Goal: Task Accomplishment & Management: Complete application form

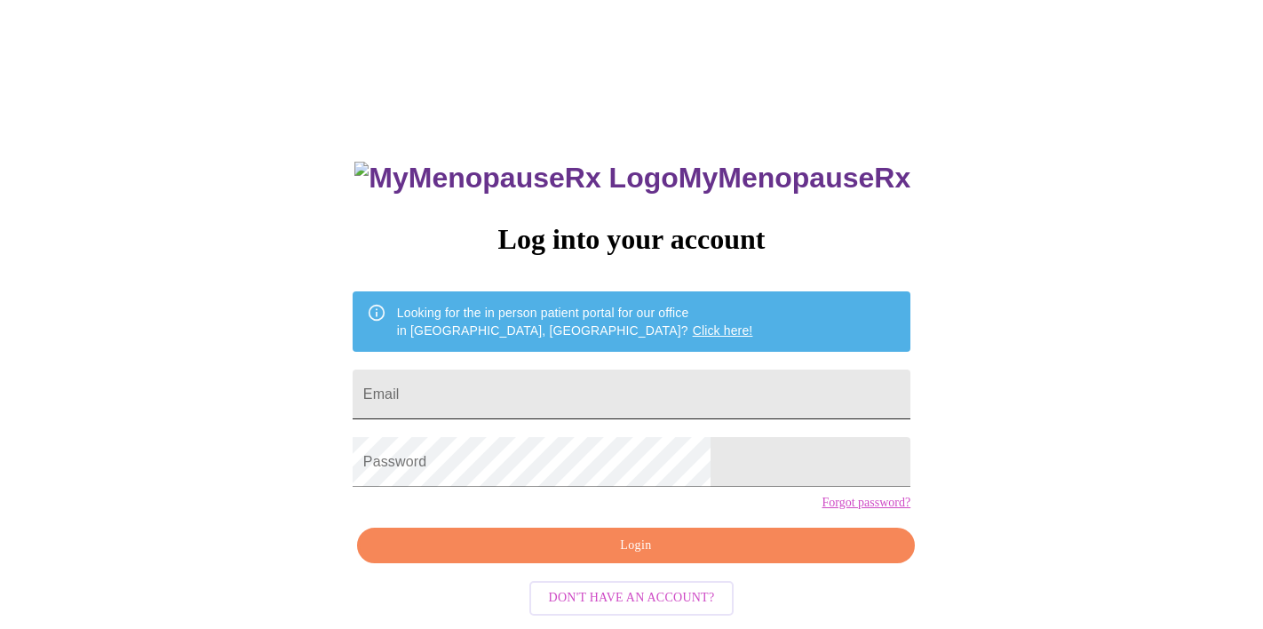
click at [558, 387] on input "Email" at bounding box center [632, 395] width 558 height 50
type input "bobbibarber430@gmail.com"
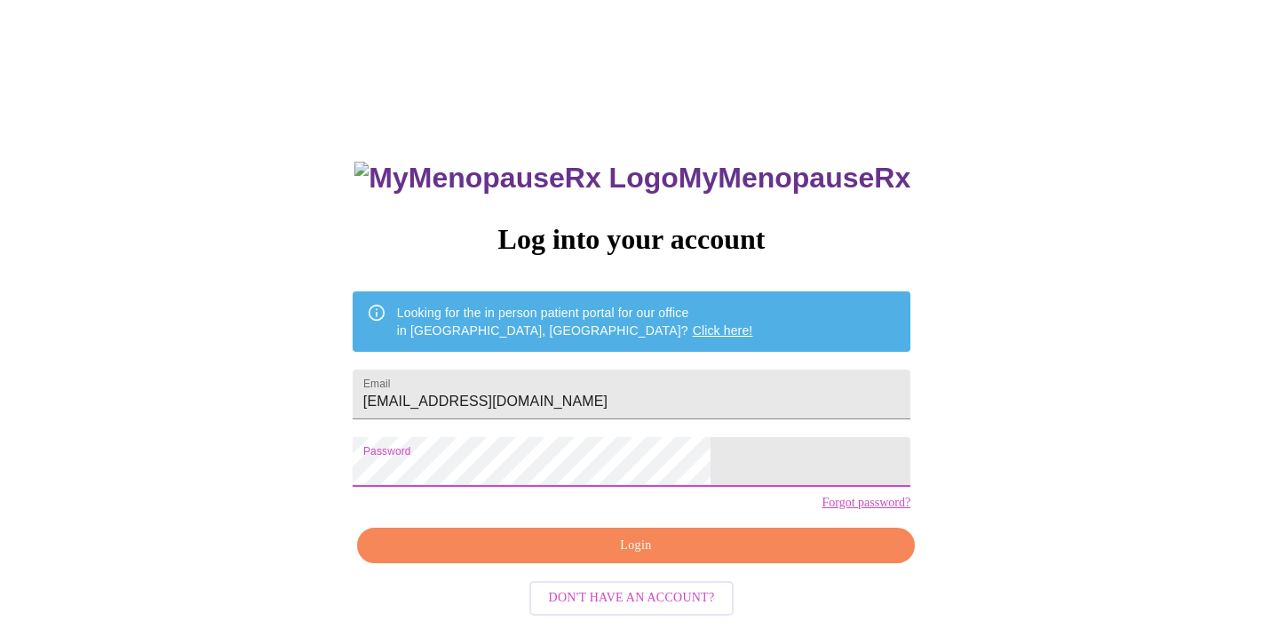
click at [586, 557] on span "Login" at bounding box center [636, 546] width 517 height 22
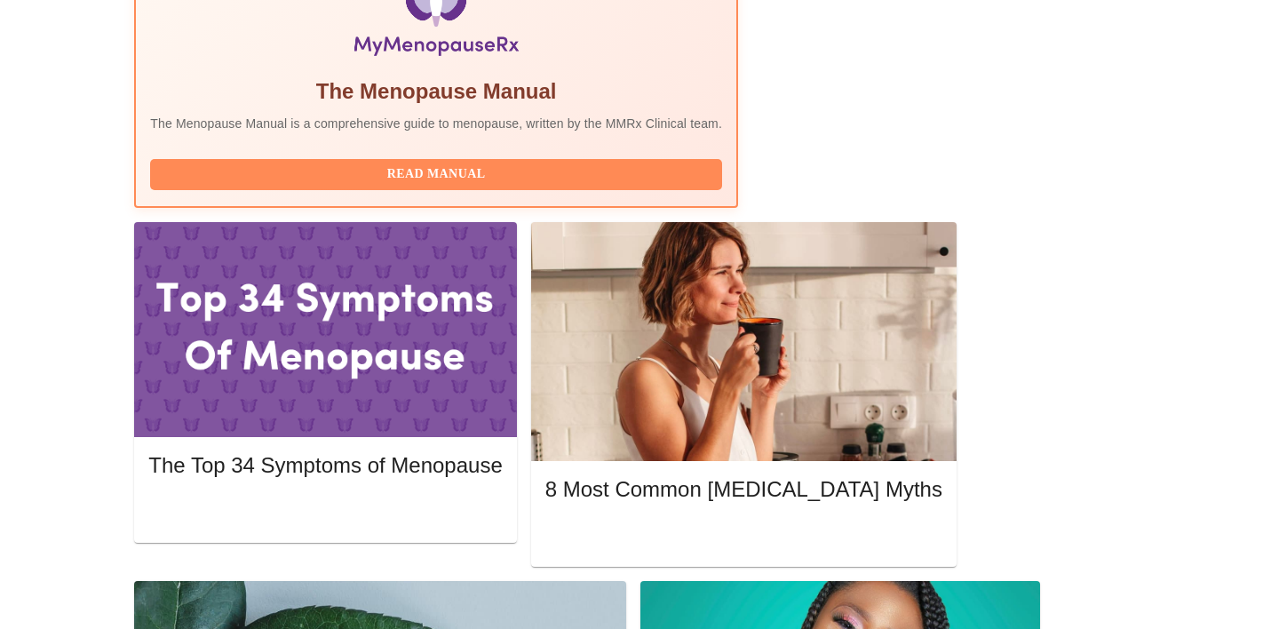
scroll to position [664, 0]
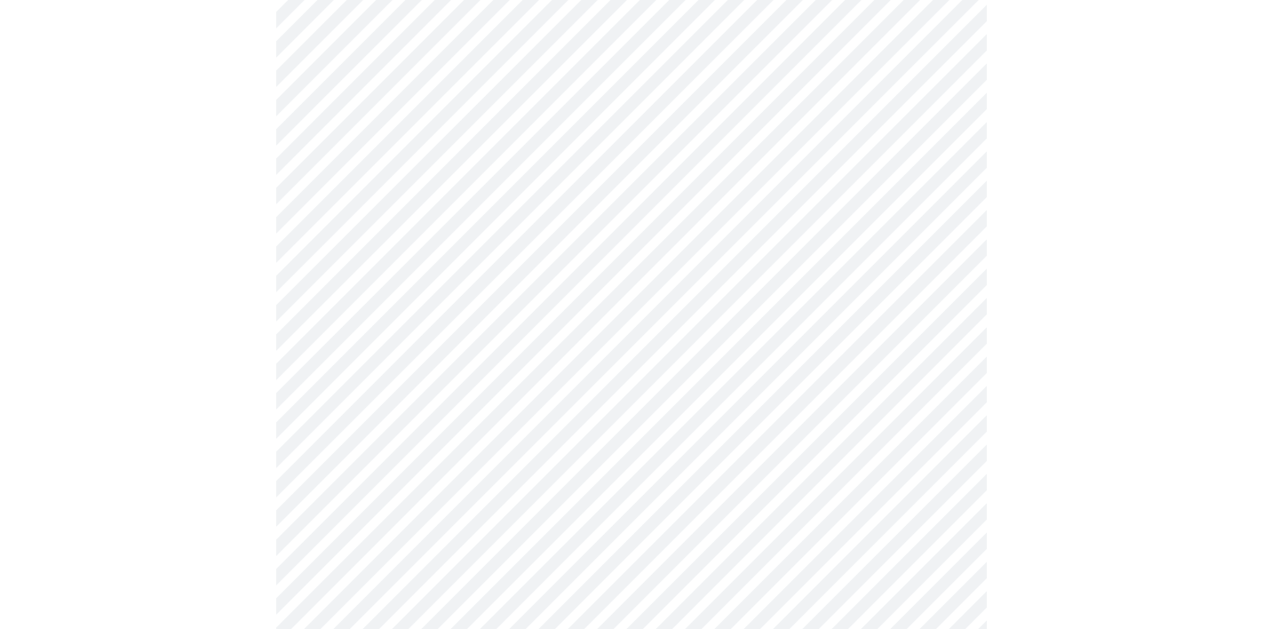
scroll to position [223, 0]
click at [766, 165] on body "MyMenopauseRx Appointments Messaging Labs 1 Uploads Medications Community Refer…" at bounding box center [631, 595] width 1249 height 1623
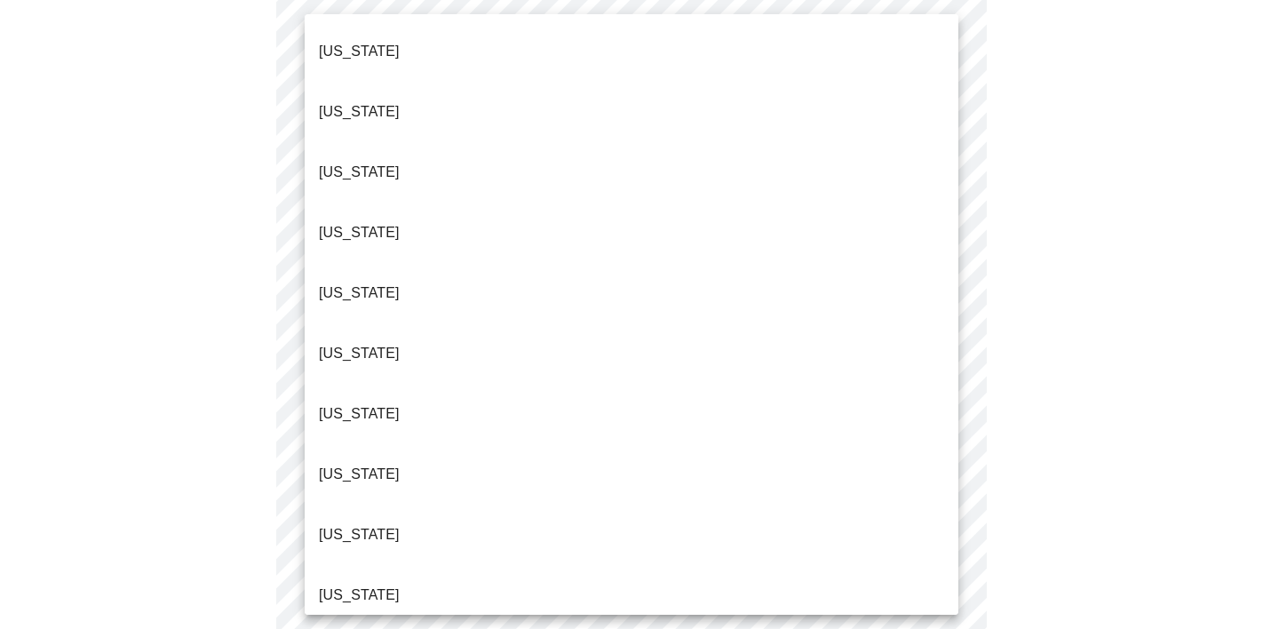
drag, startPoint x: 704, startPoint y: 385, endPoint x: 704, endPoint y: 404, distance: 19.6
click at [704, 505] on li "Florida" at bounding box center [632, 535] width 654 height 60
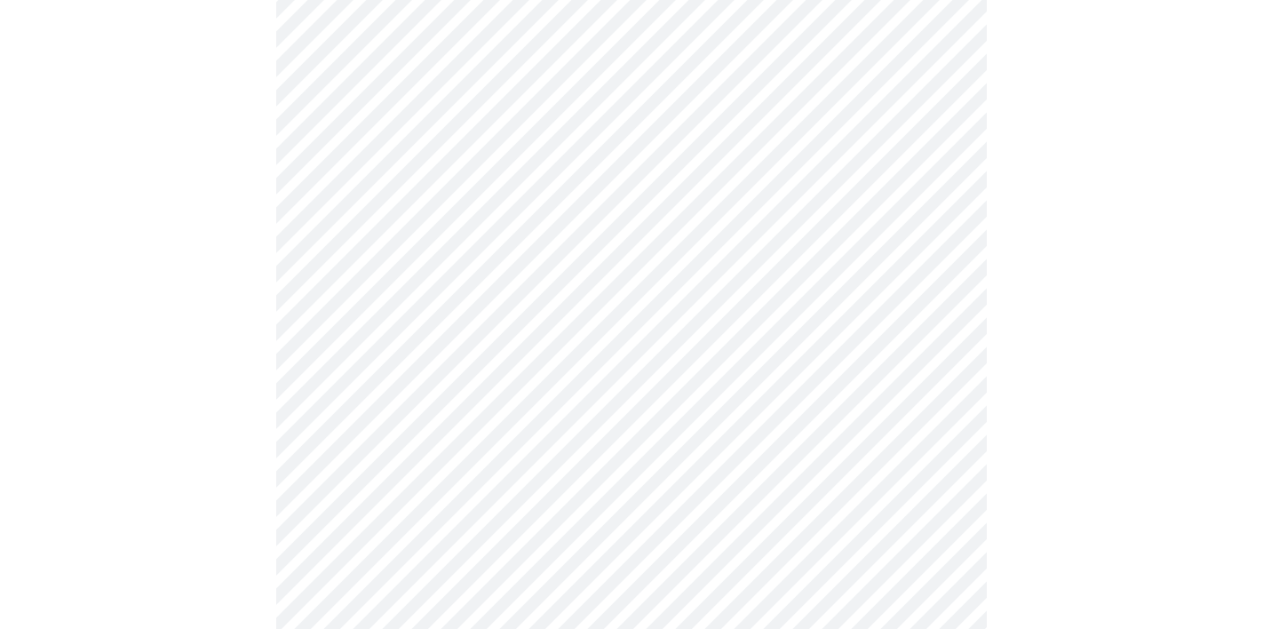
click at [690, 302] on body "MyMenopauseRx Appointments Messaging Labs 1 Uploads Medications Community Refer…" at bounding box center [631, 590] width 1249 height 1612
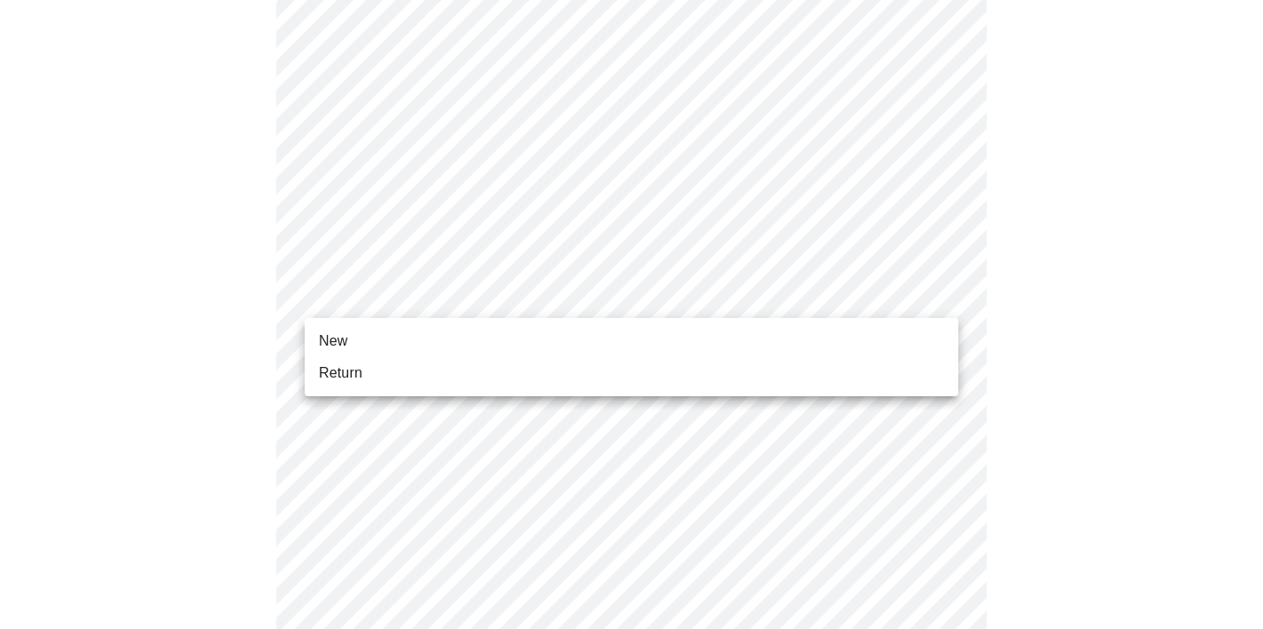
click at [640, 377] on li "Return" at bounding box center [632, 373] width 654 height 32
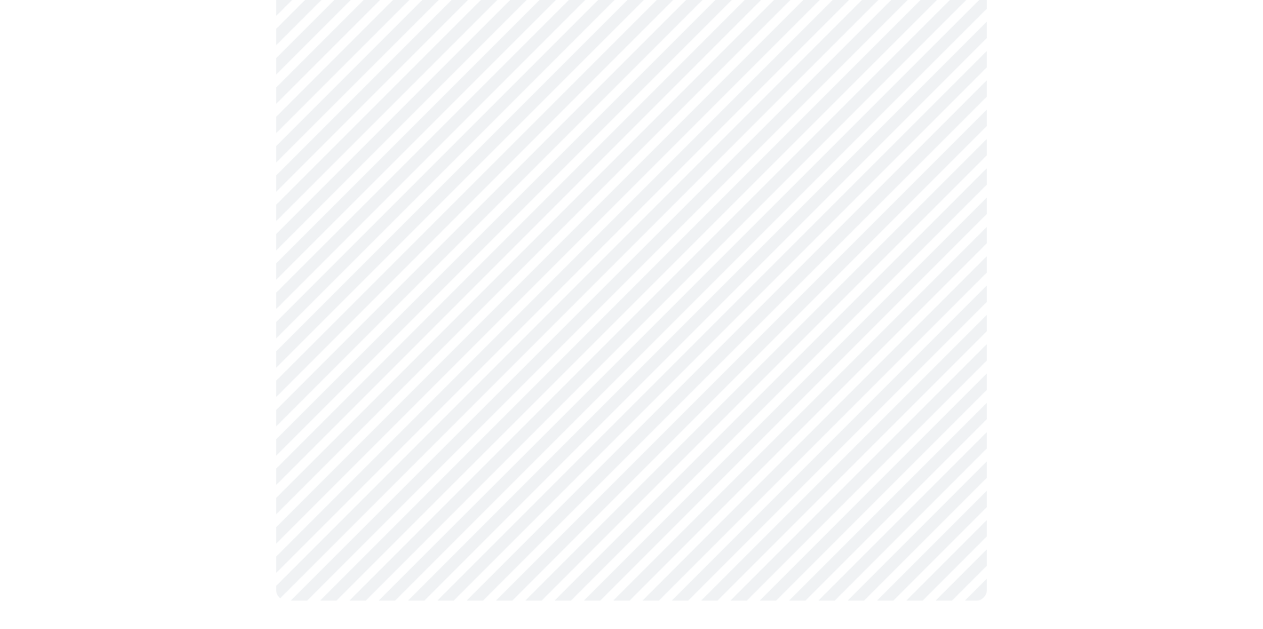
scroll to position [0, 0]
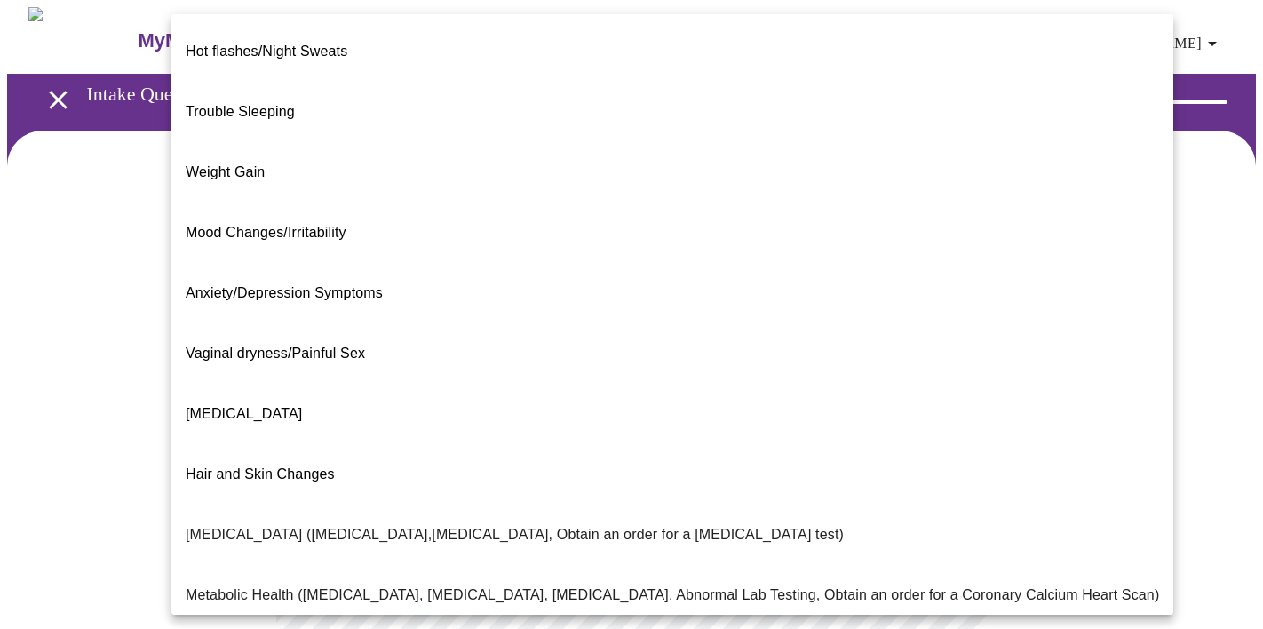
click at [852, 370] on body "MyMenopauseRx Appointments Messaging Labs 1 Uploads Medications Community Refer…" at bounding box center [631, 541] width 1249 height 1068
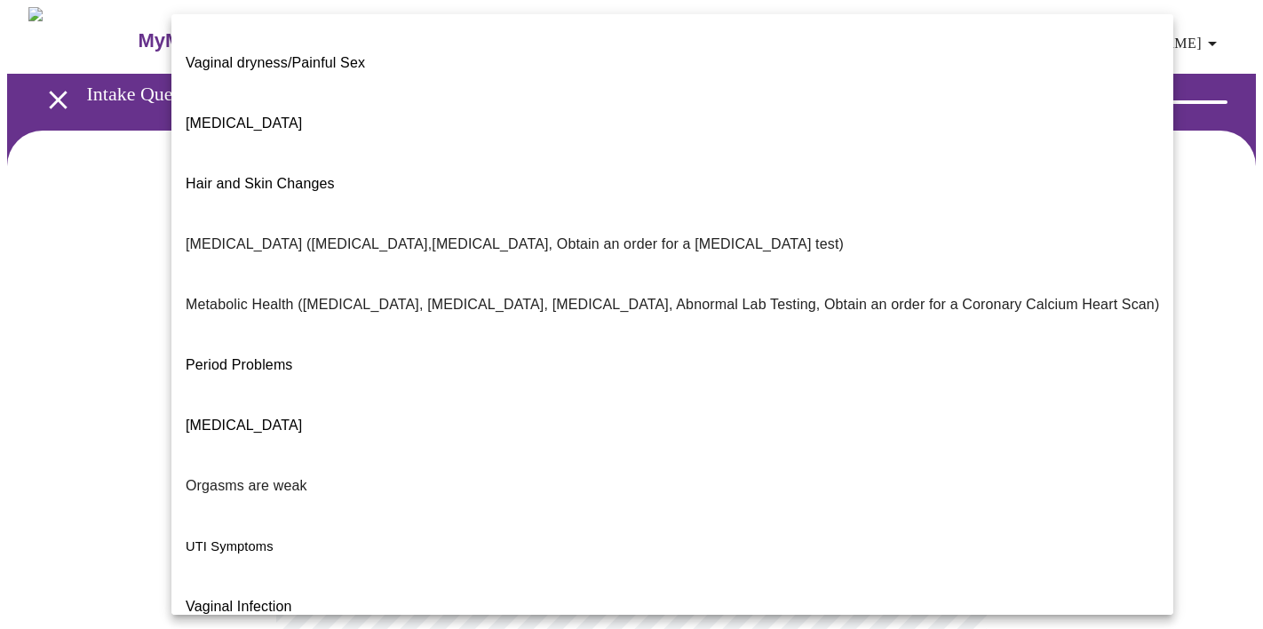
scroll to position [291, 0]
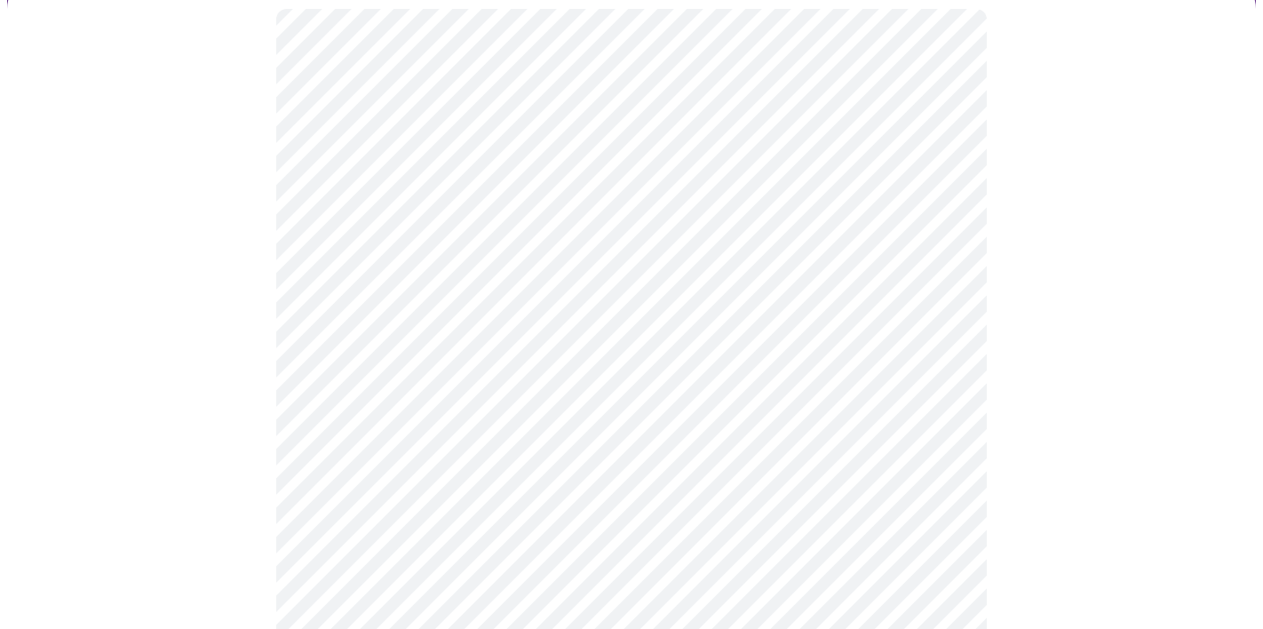
scroll to position [315, 0]
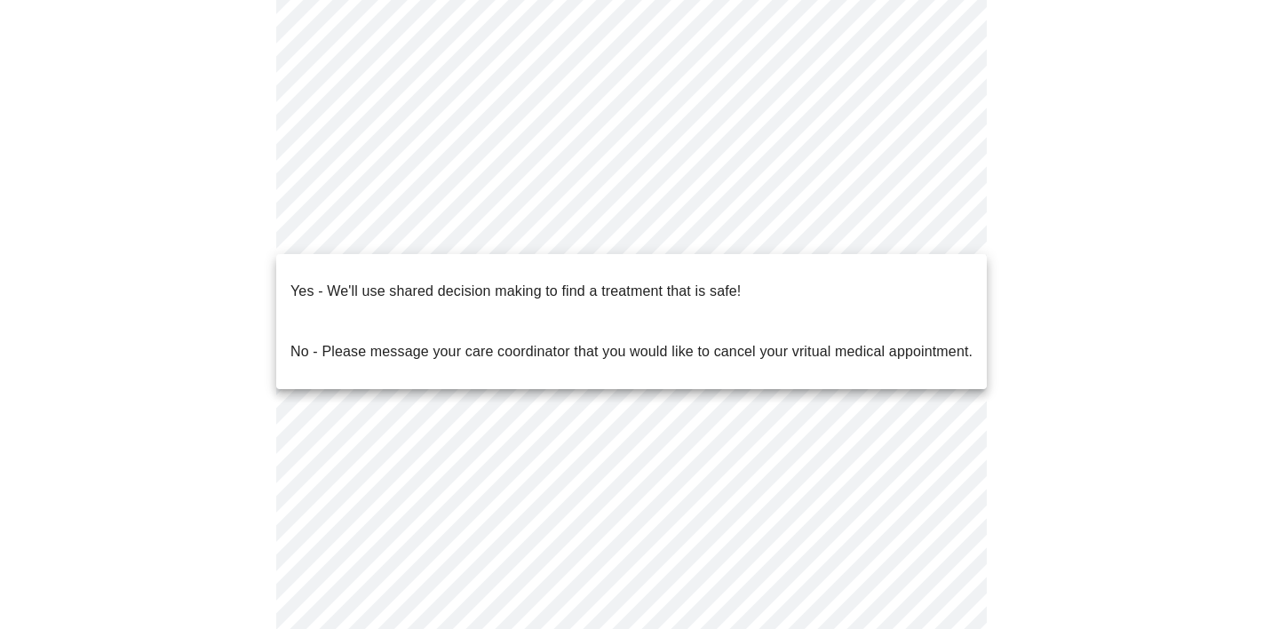
click at [688, 232] on body "MyMenopauseRx Appointments Messaging Labs 1 Uploads Medications Community Refer…" at bounding box center [631, 220] width 1249 height 1057
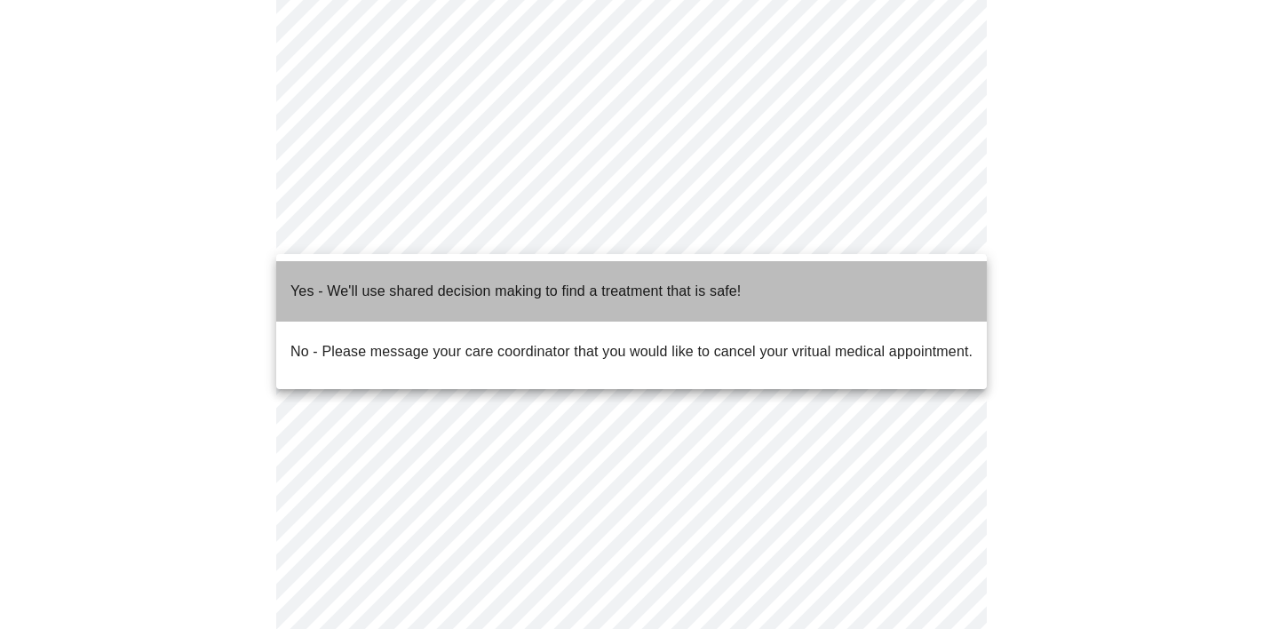
click at [689, 281] on p "Yes - We'll use shared decision making to find a treatment that is safe!" at bounding box center [515, 291] width 450 height 21
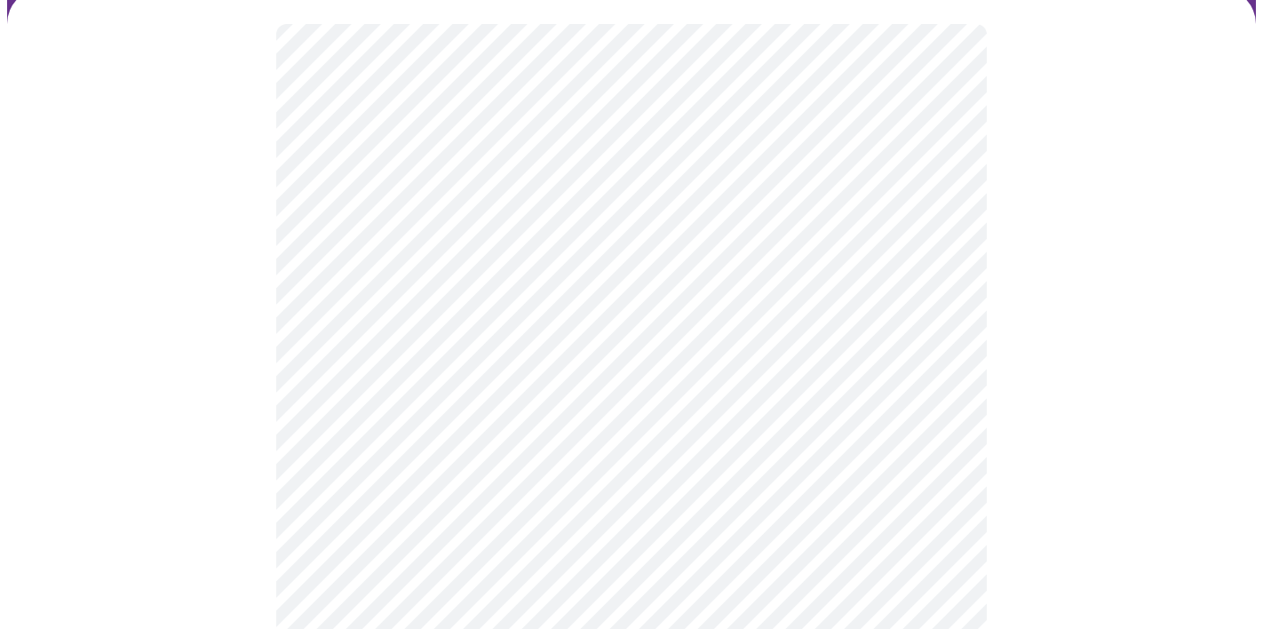
scroll to position [143, 0]
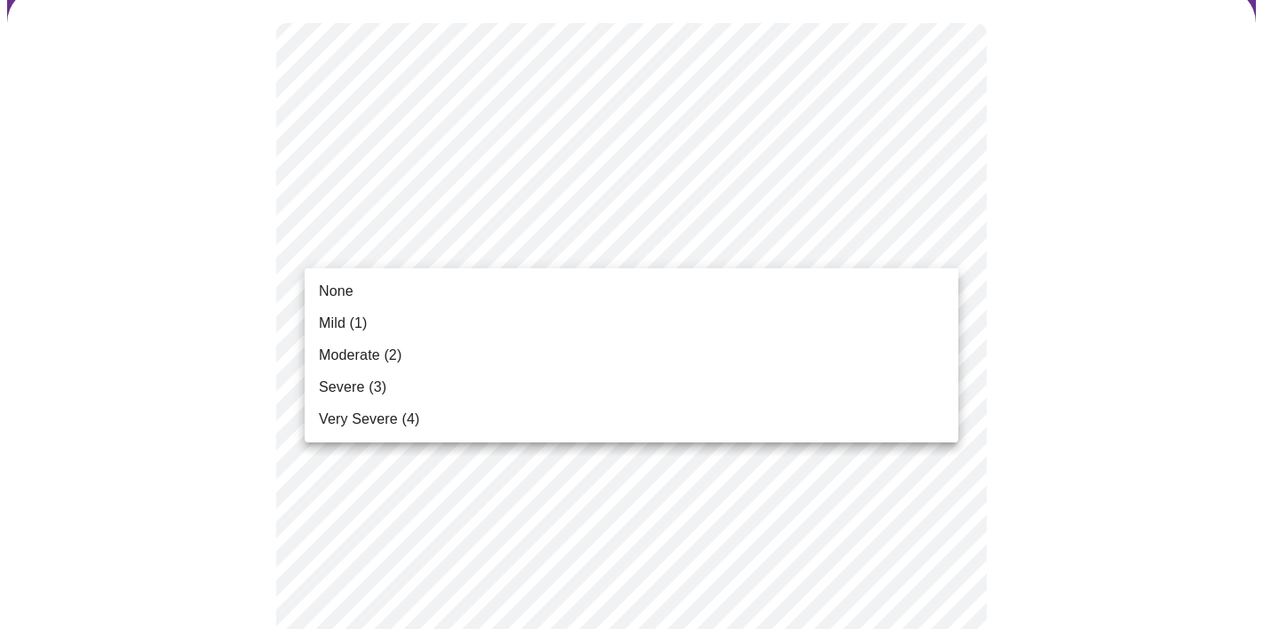
click at [783, 315] on li "Mild (1)" at bounding box center [632, 323] width 654 height 32
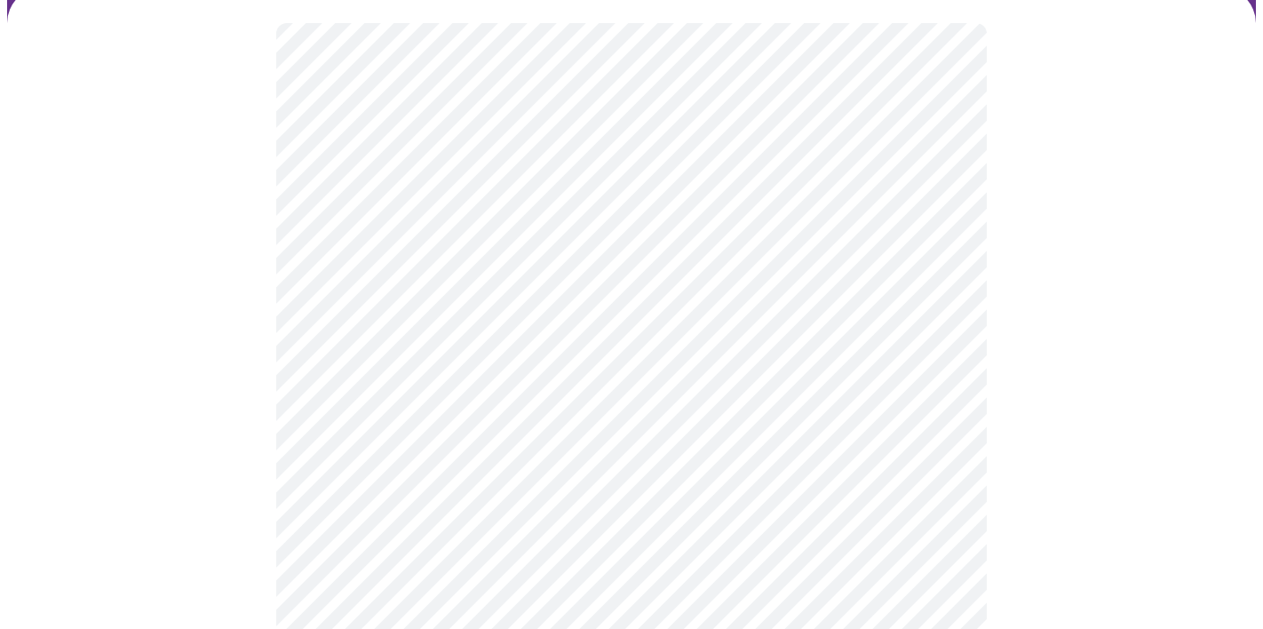
scroll to position [230, 0]
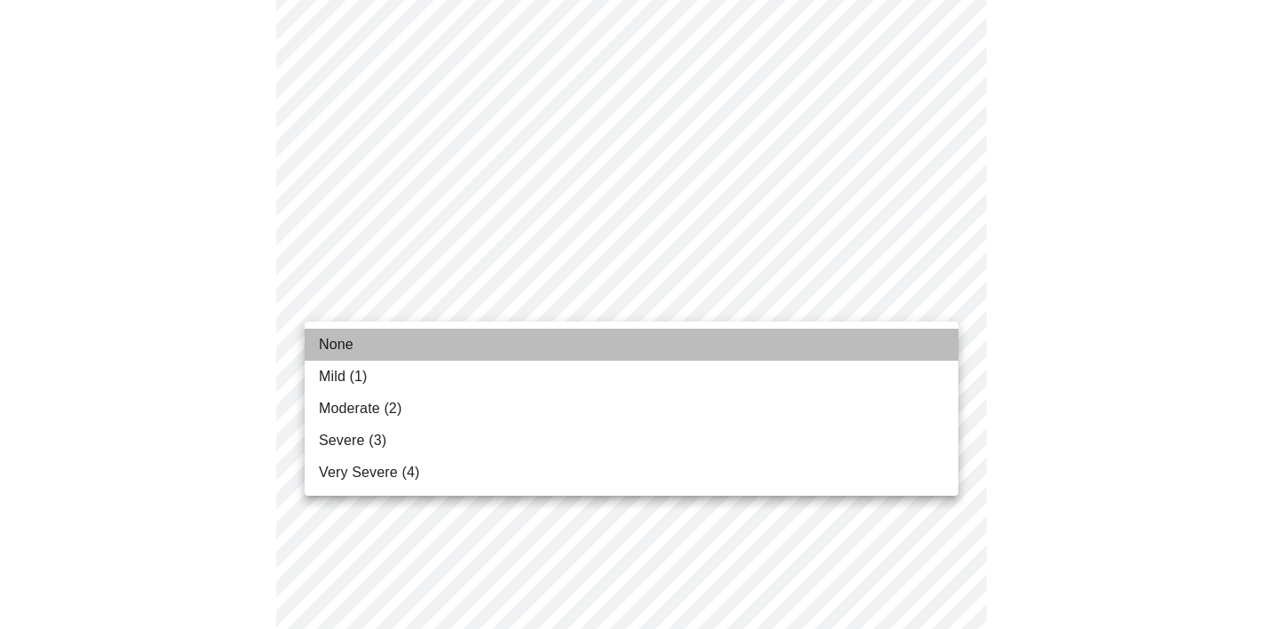
click at [705, 345] on li "None" at bounding box center [632, 345] width 654 height 32
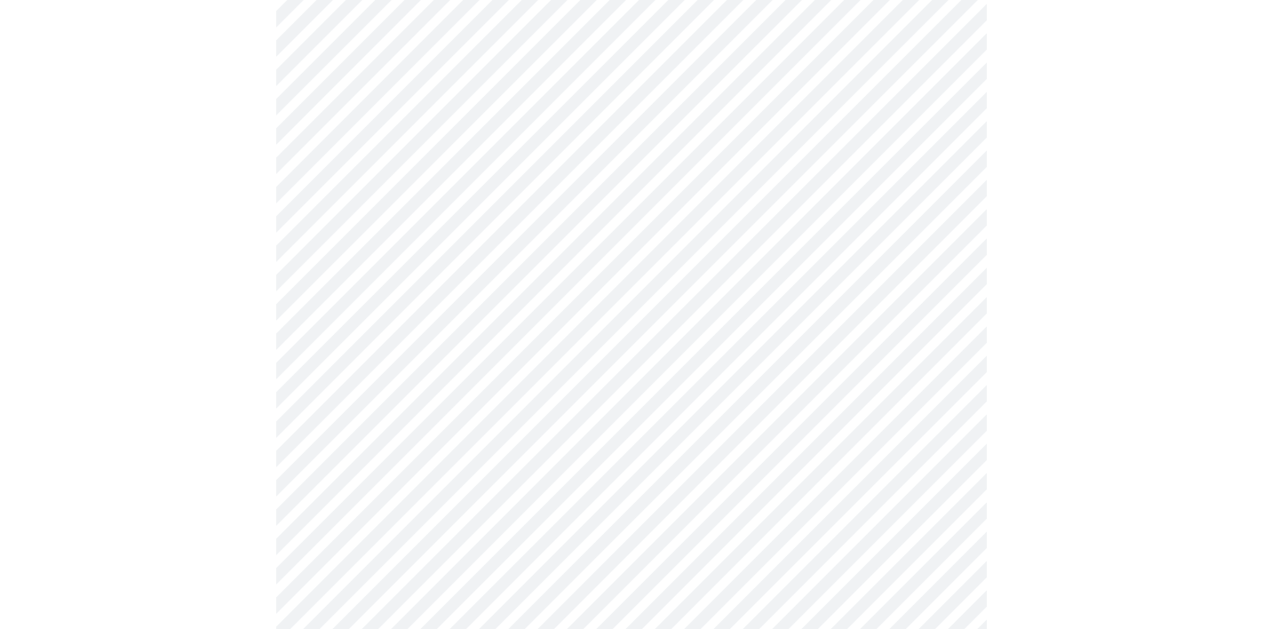
scroll to position [428, 0]
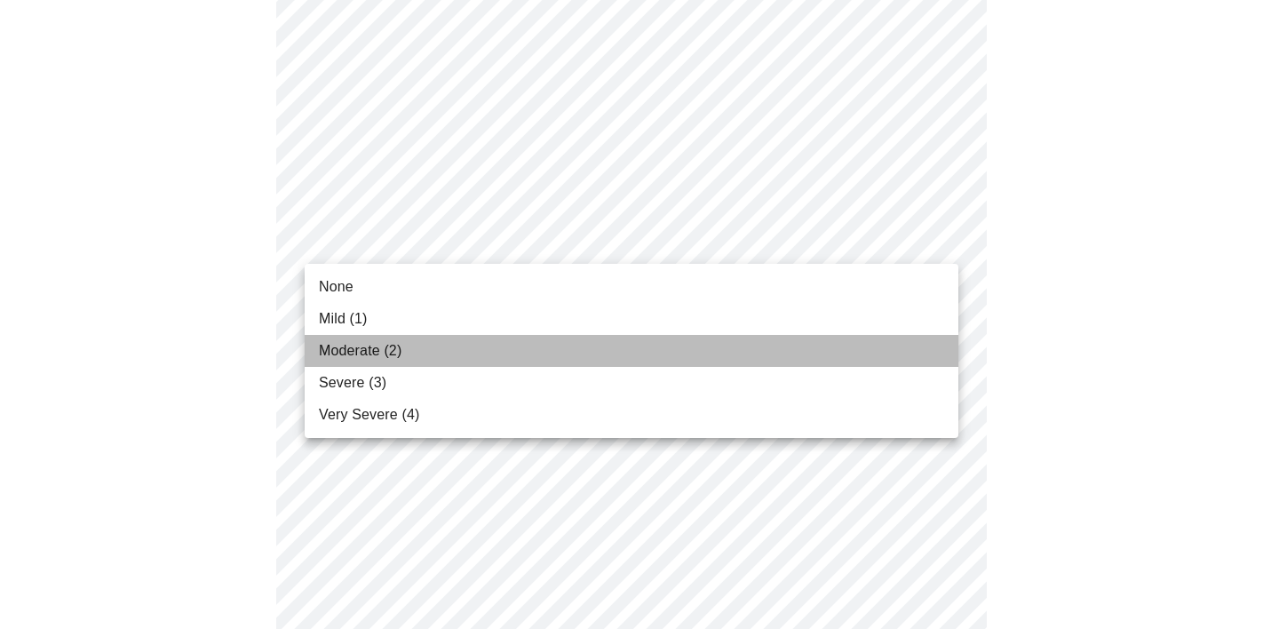
click at [671, 341] on li "Moderate (2)" at bounding box center [632, 351] width 654 height 32
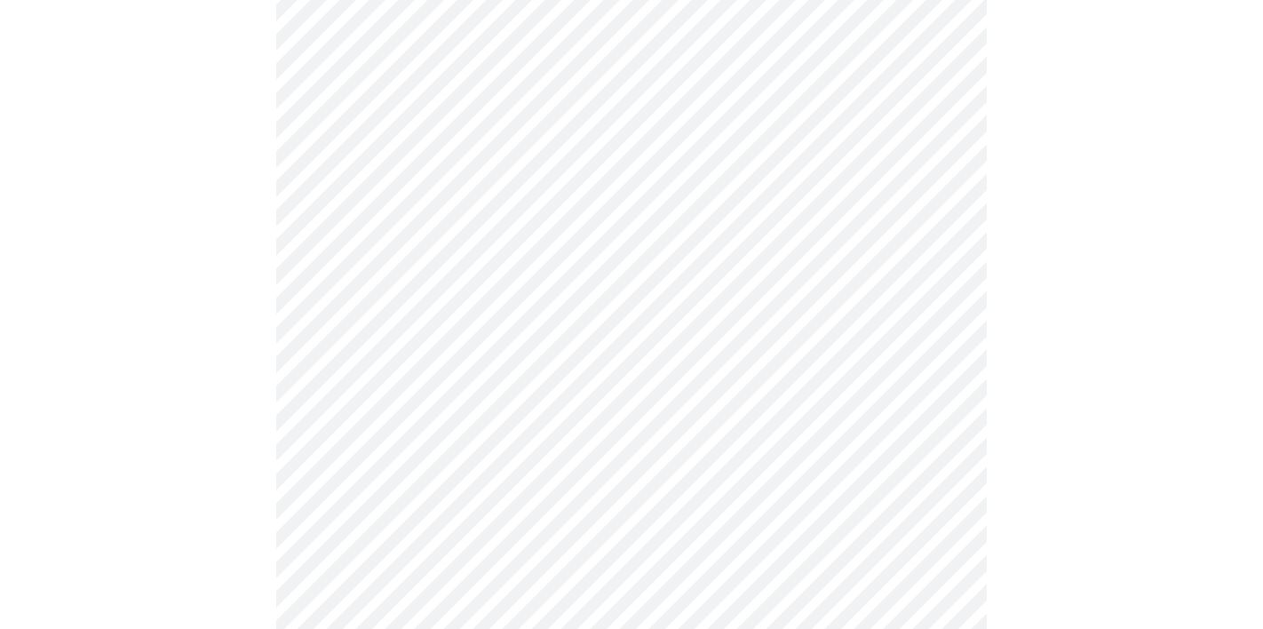
scroll to position [509, 0]
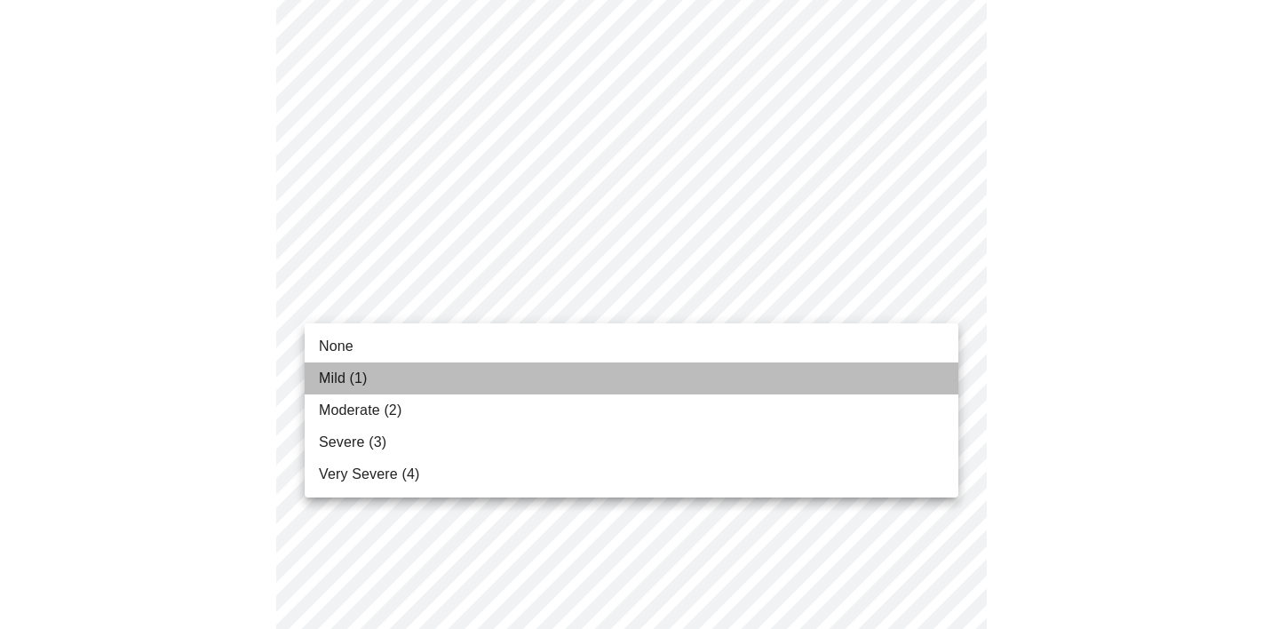
click at [588, 370] on li "Mild (1)" at bounding box center [632, 378] width 654 height 32
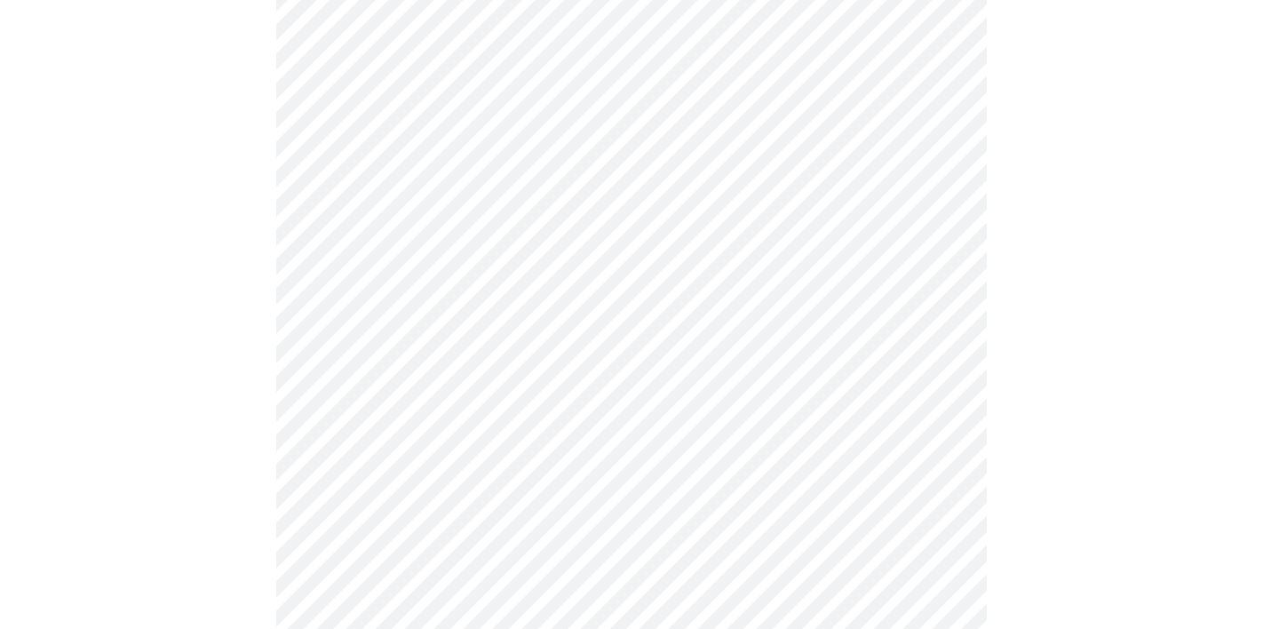
scroll to position [706, 0]
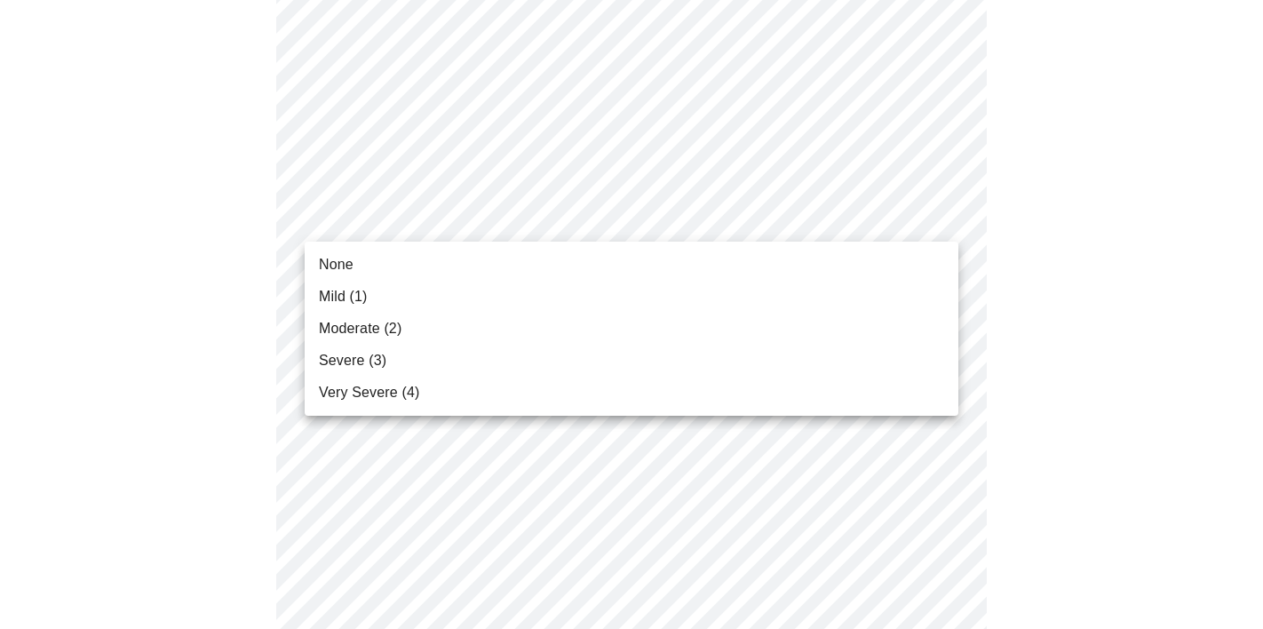
click at [627, 223] on body "MyMenopauseRx Appointments Messaging Labs 1 Uploads Medications Community Refer…" at bounding box center [631, 432] width 1249 height 2263
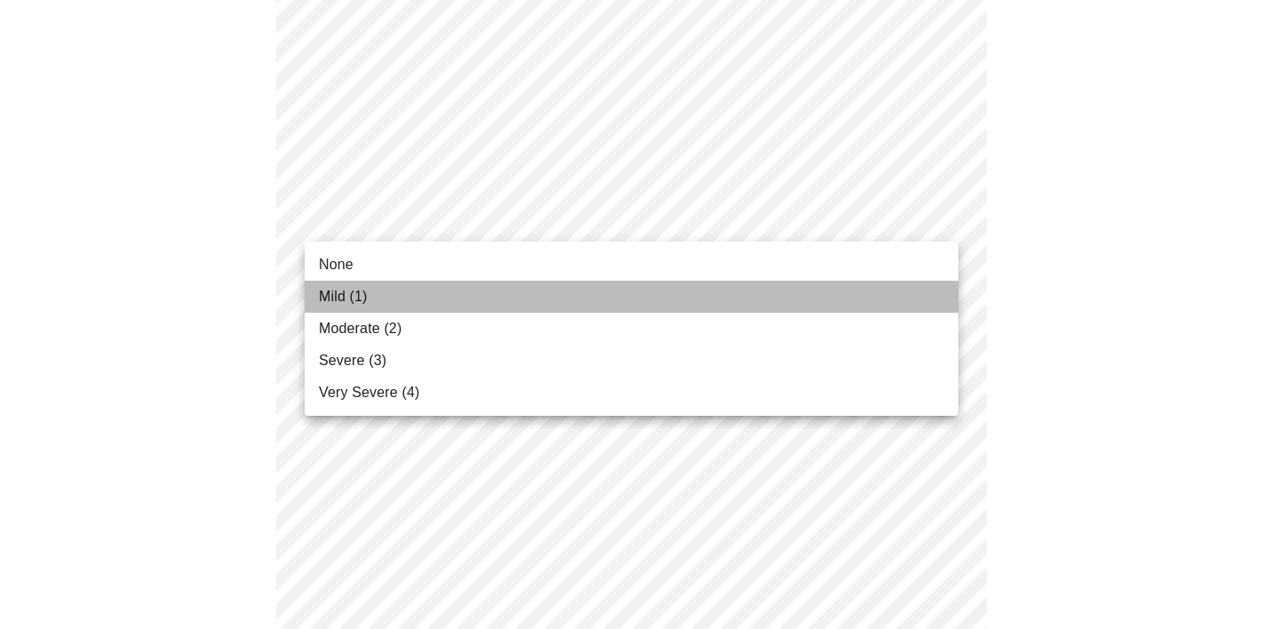
click at [610, 294] on li "Mild (1)" at bounding box center [632, 297] width 654 height 32
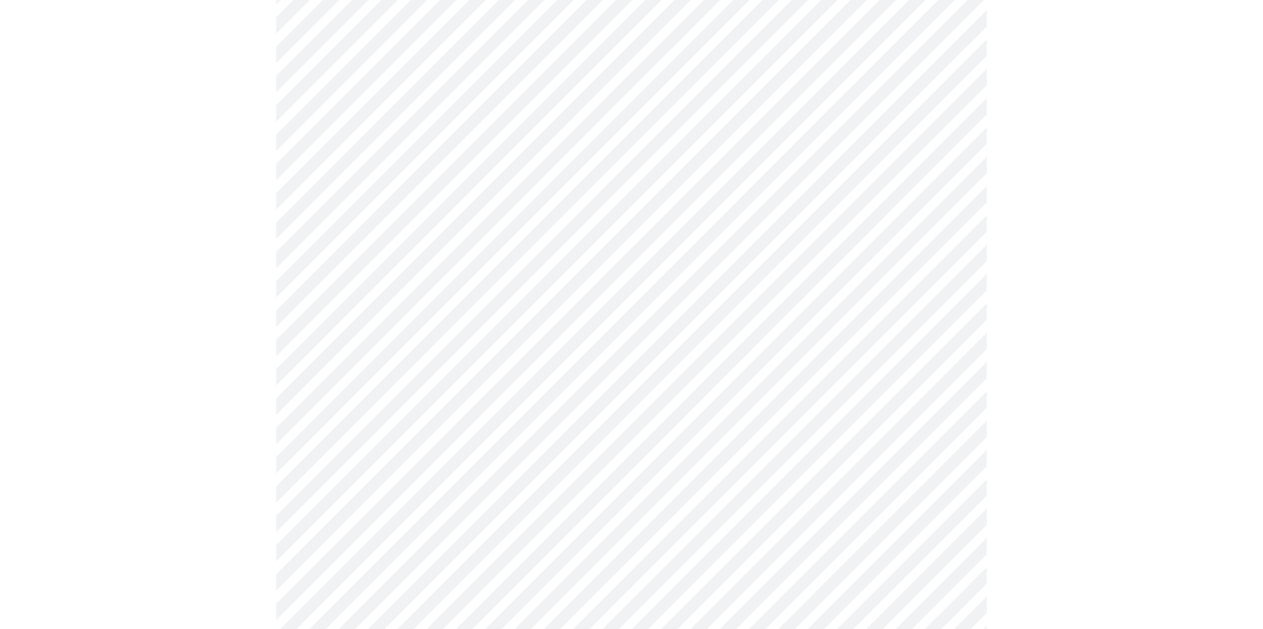
click at [607, 334] on body "MyMenopauseRx Appointments Messaging Labs 1 Uploads Medications Community Refer…" at bounding box center [631, 420] width 1249 height 2239
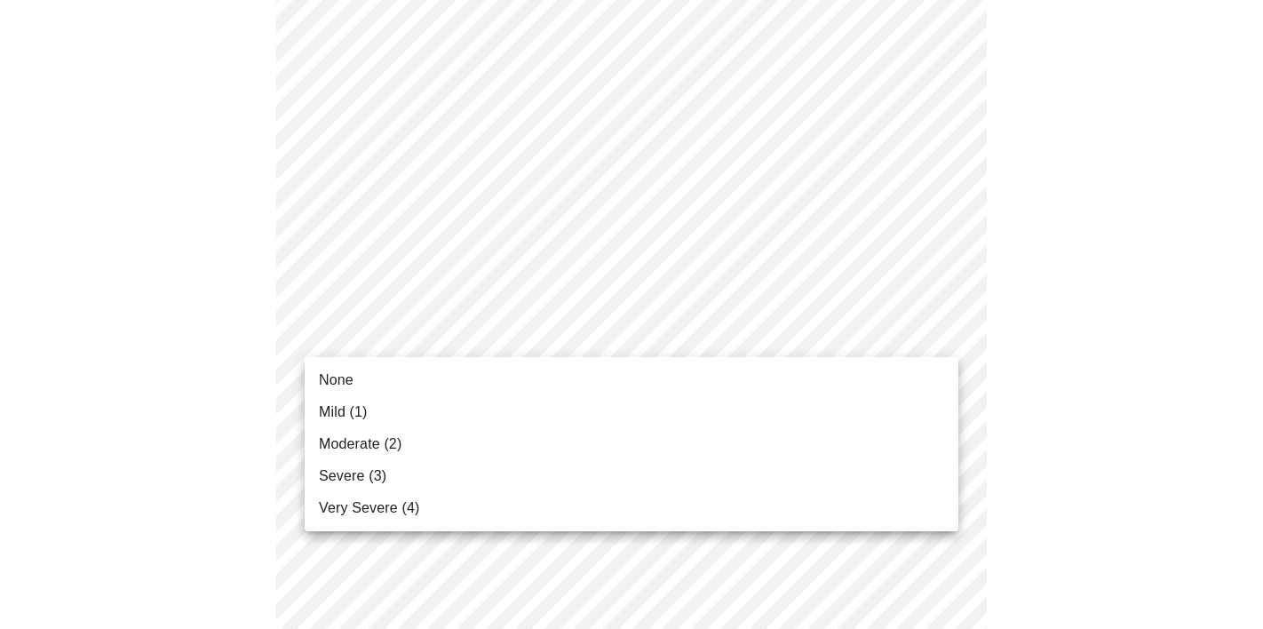
click at [587, 446] on li "Moderate (2)" at bounding box center [632, 444] width 654 height 32
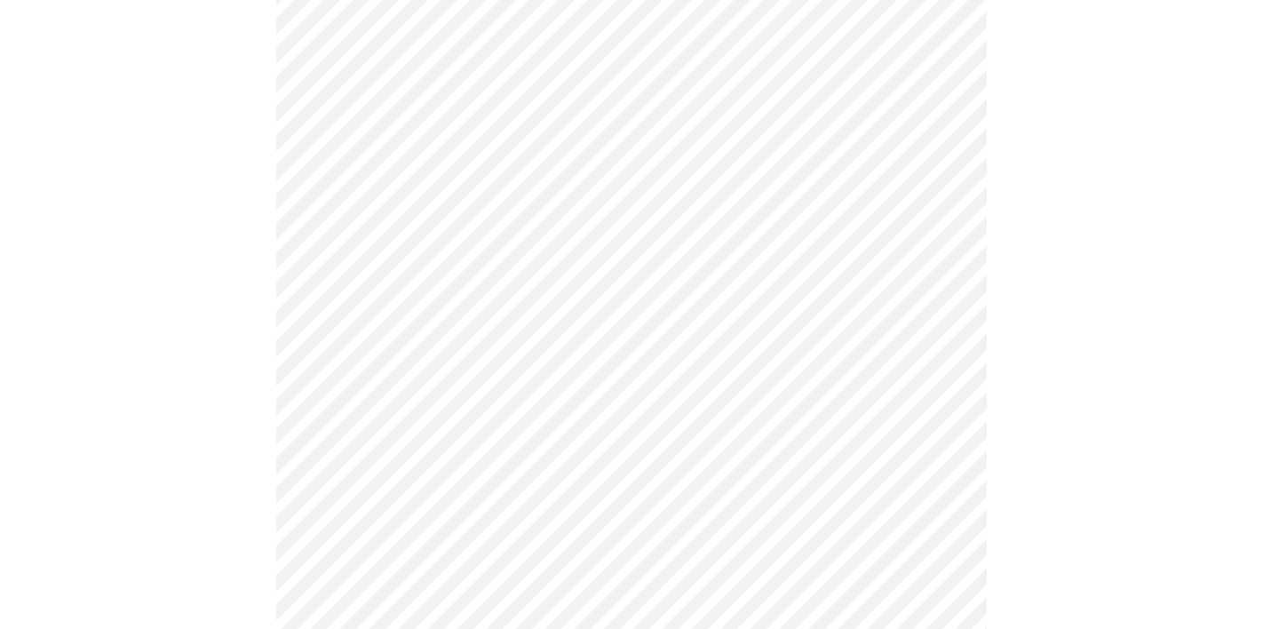
scroll to position [913, 0]
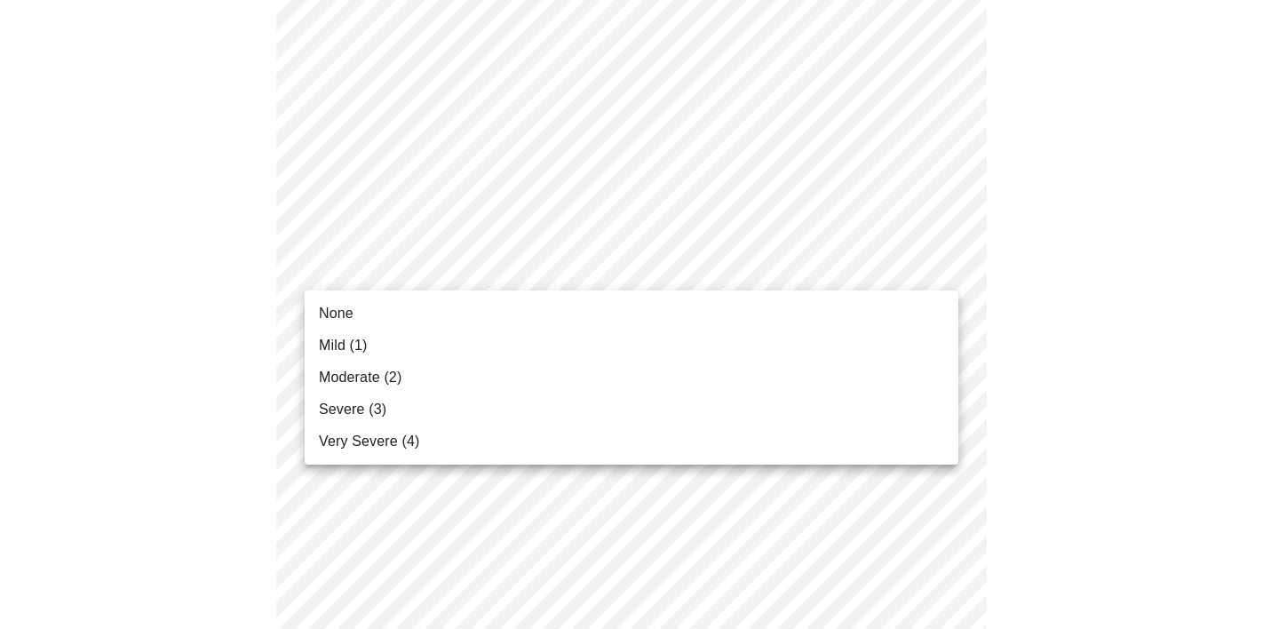
click at [625, 258] on body "MyMenopauseRx Appointments Messaging Labs 1 Uploads Medications Community Refer…" at bounding box center [631, 201] width 1249 height 2214
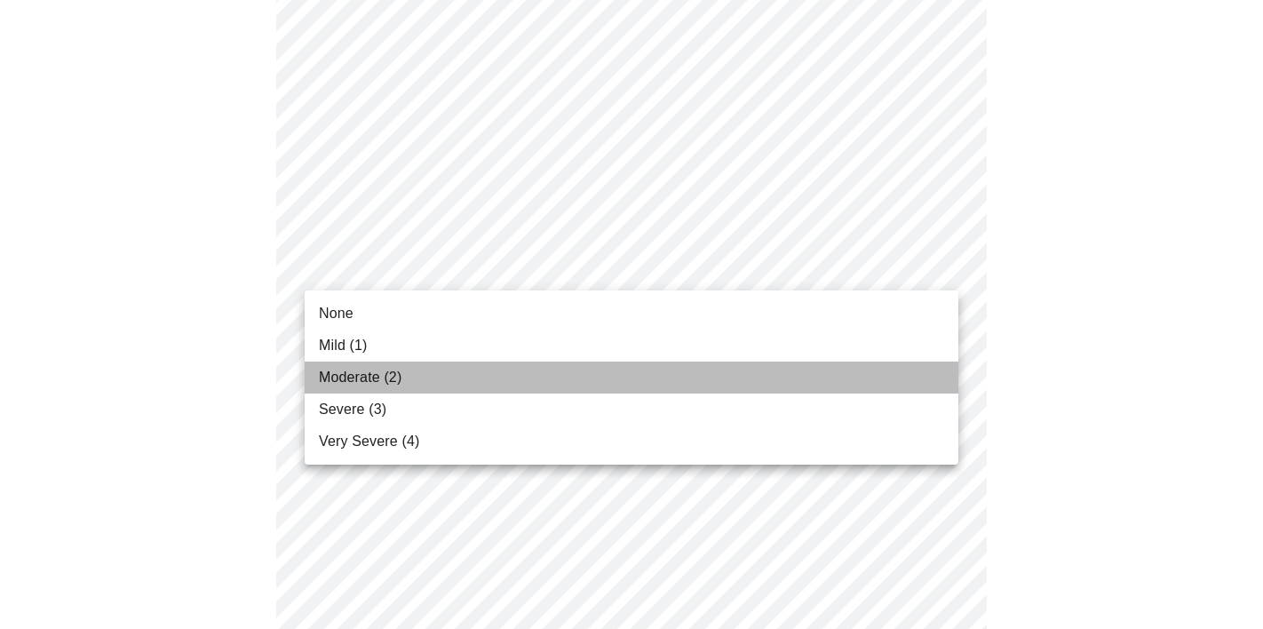
click at [593, 369] on li "Moderate (2)" at bounding box center [632, 378] width 654 height 32
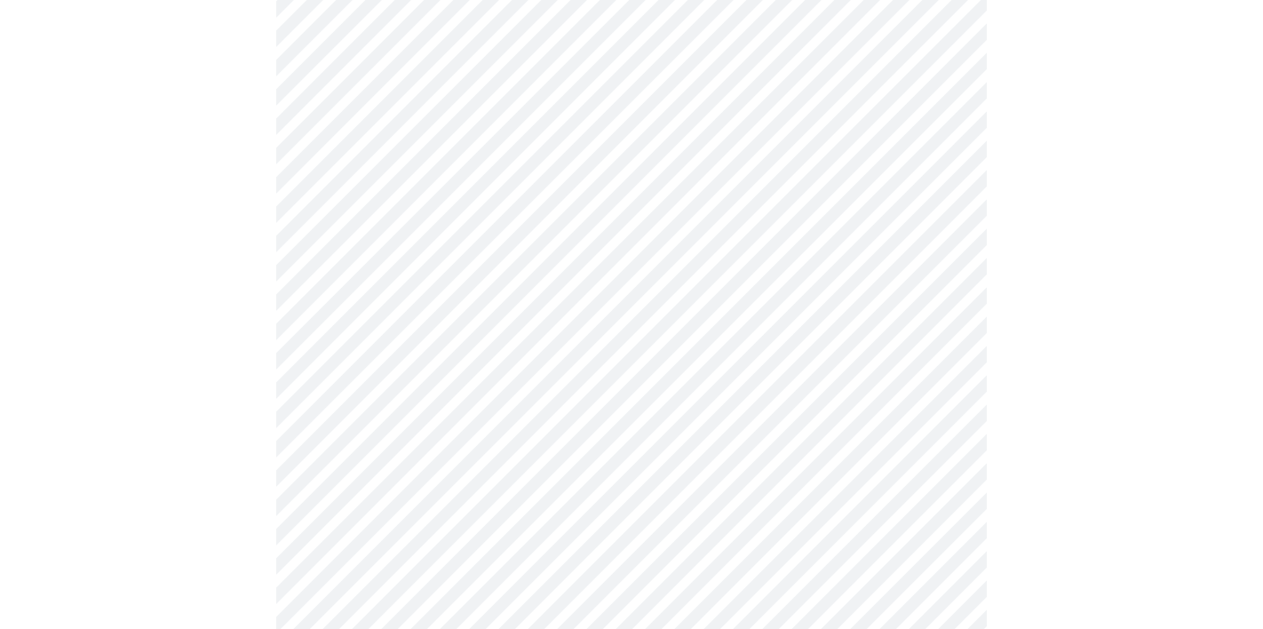
scroll to position [1134, 0]
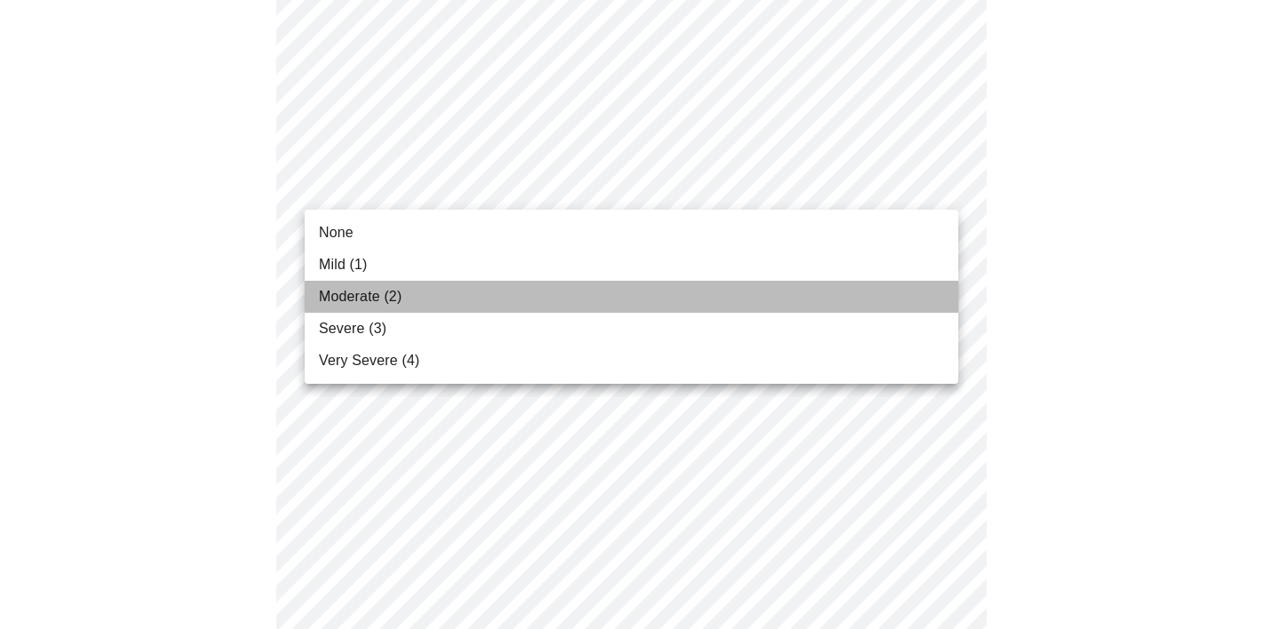
click at [601, 298] on li "Moderate (2)" at bounding box center [632, 297] width 654 height 32
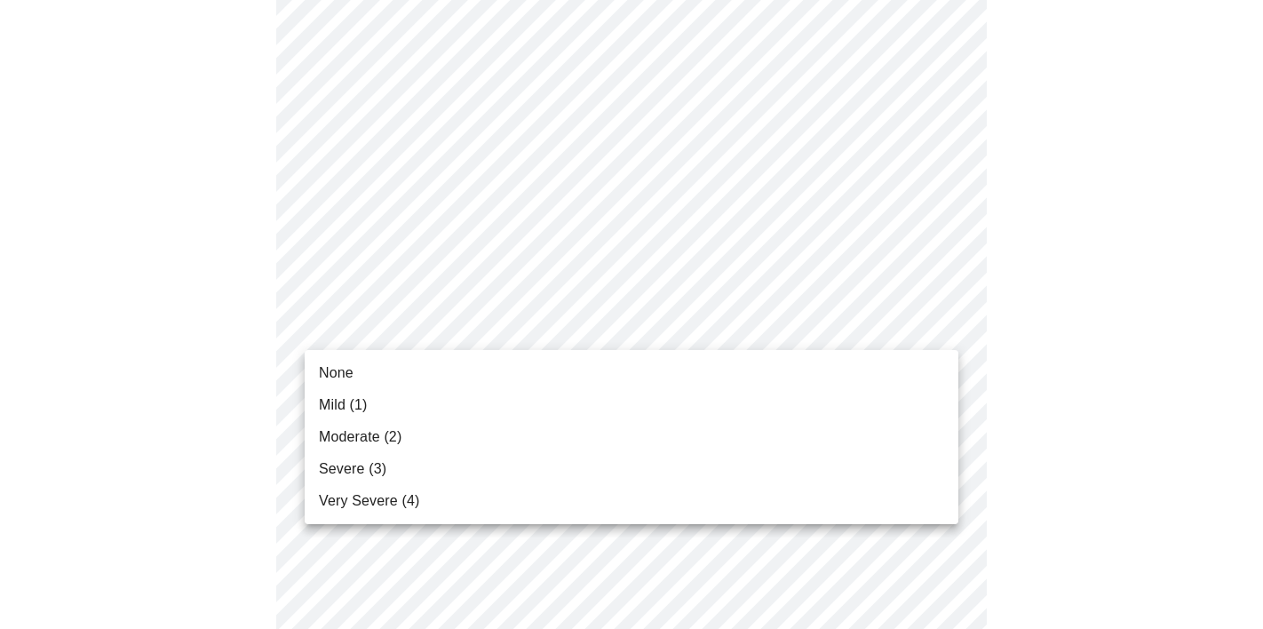
click at [593, 382] on li "None" at bounding box center [632, 373] width 654 height 32
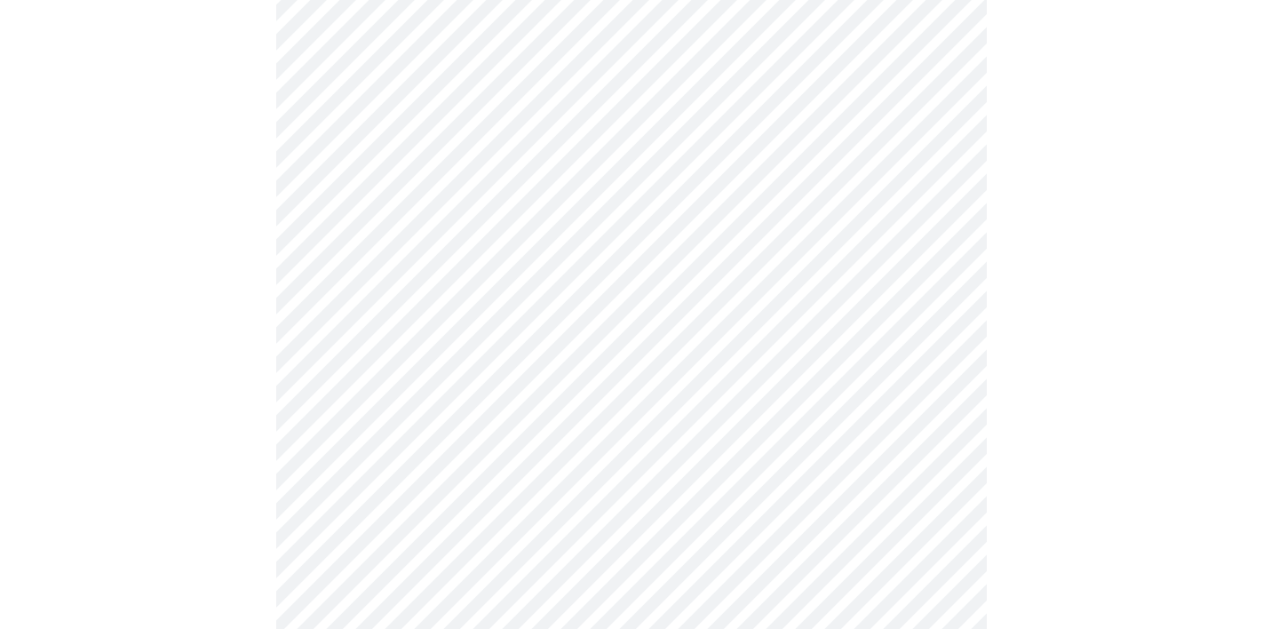
scroll to position [1323, 0]
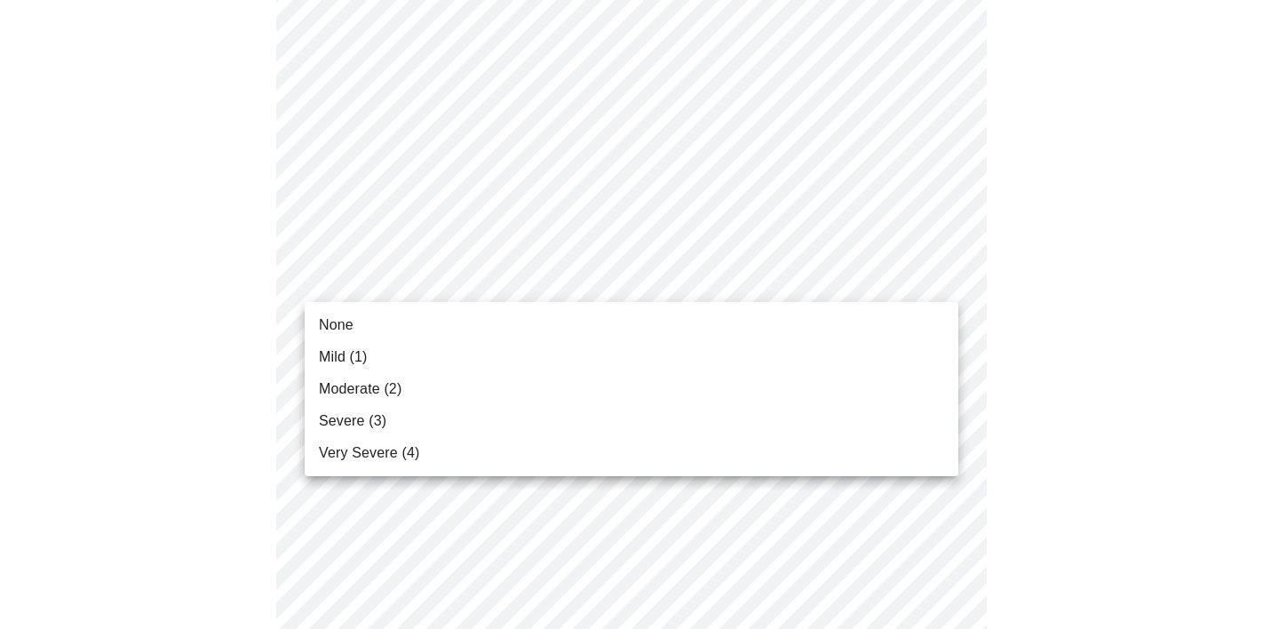
drag, startPoint x: 648, startPoint y: 307, endPoint x: 645, endPoint y: 324, distance: 17.1
click at [645, 324] on ul "None Mild (1) Moderate (2) Severe (3) Very Severe (4)" at bounding box center [632, 389] width 654 height 174
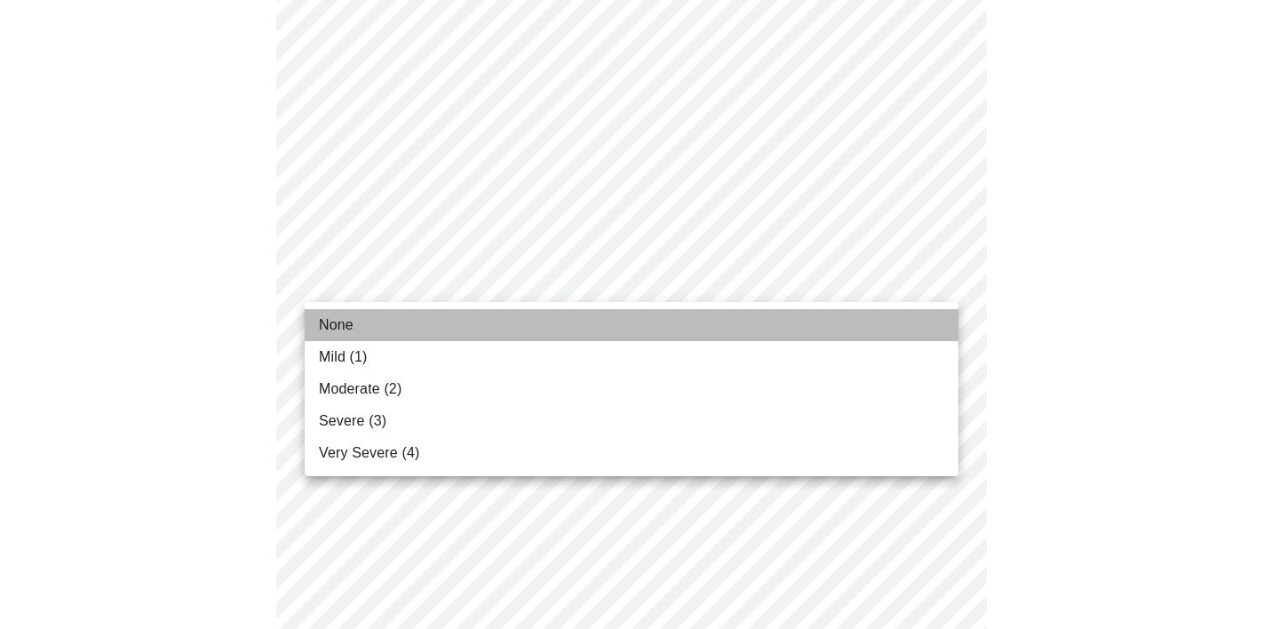
click at [645, 323] on li "None" at bounding box center [632, 325] width 654 height 32
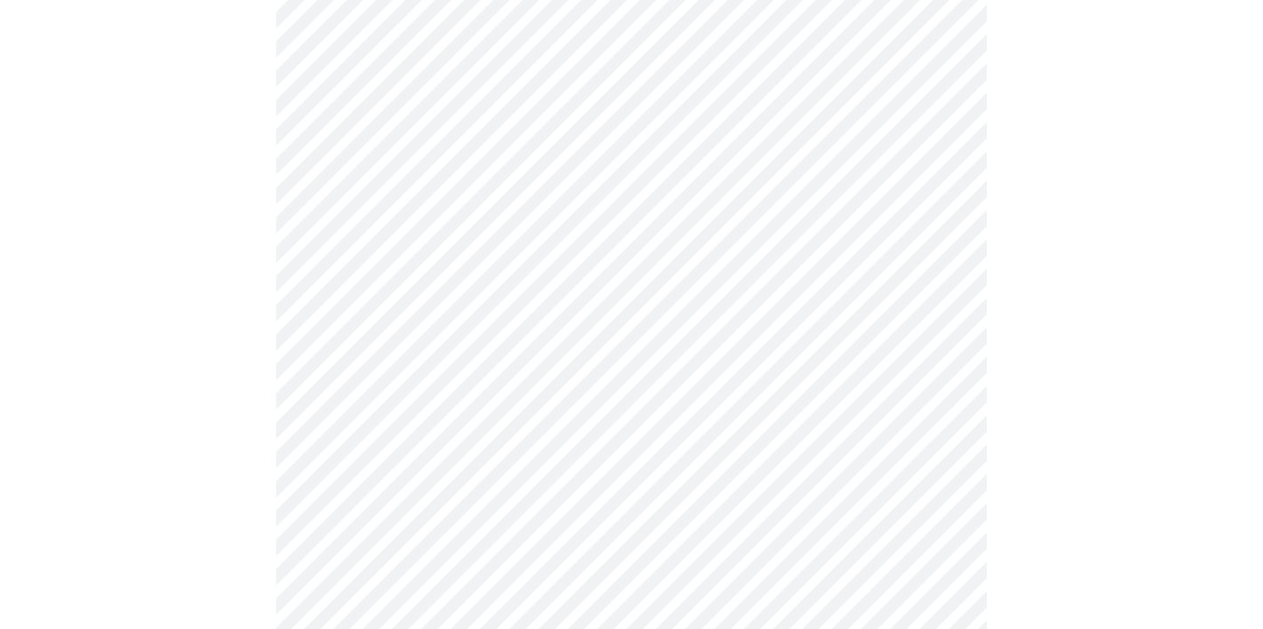
scroll to position [1449, 0]
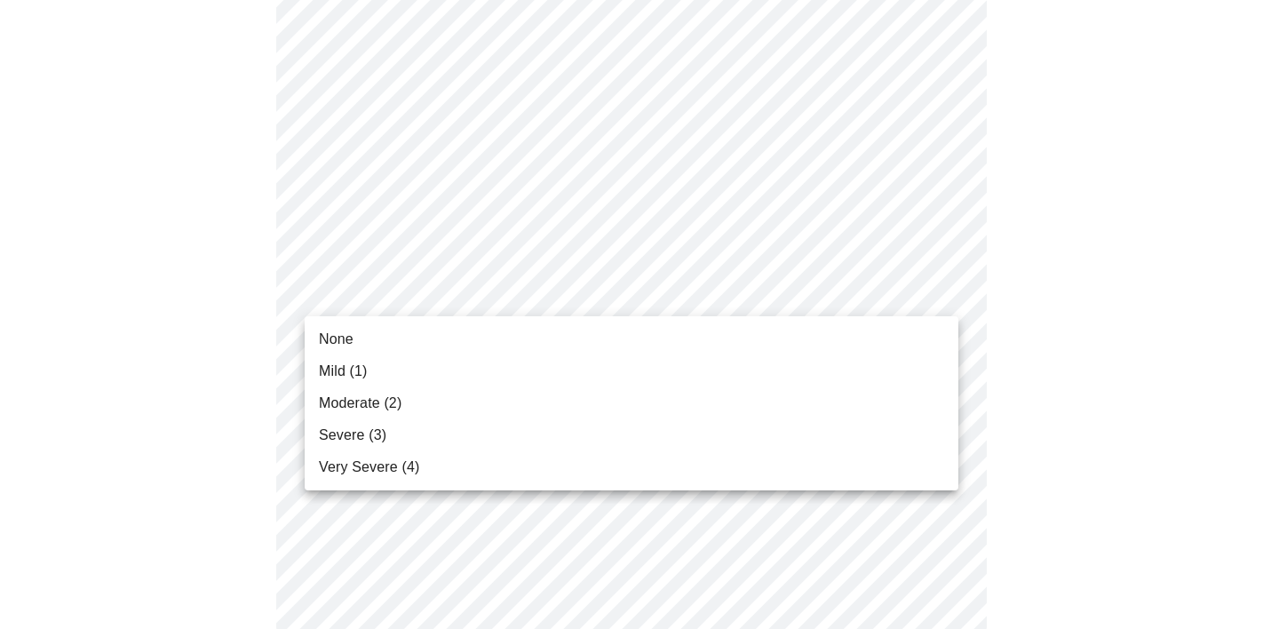
click at [648, 335] on li "None" at bounding box center [632, 339] width 654 height 32
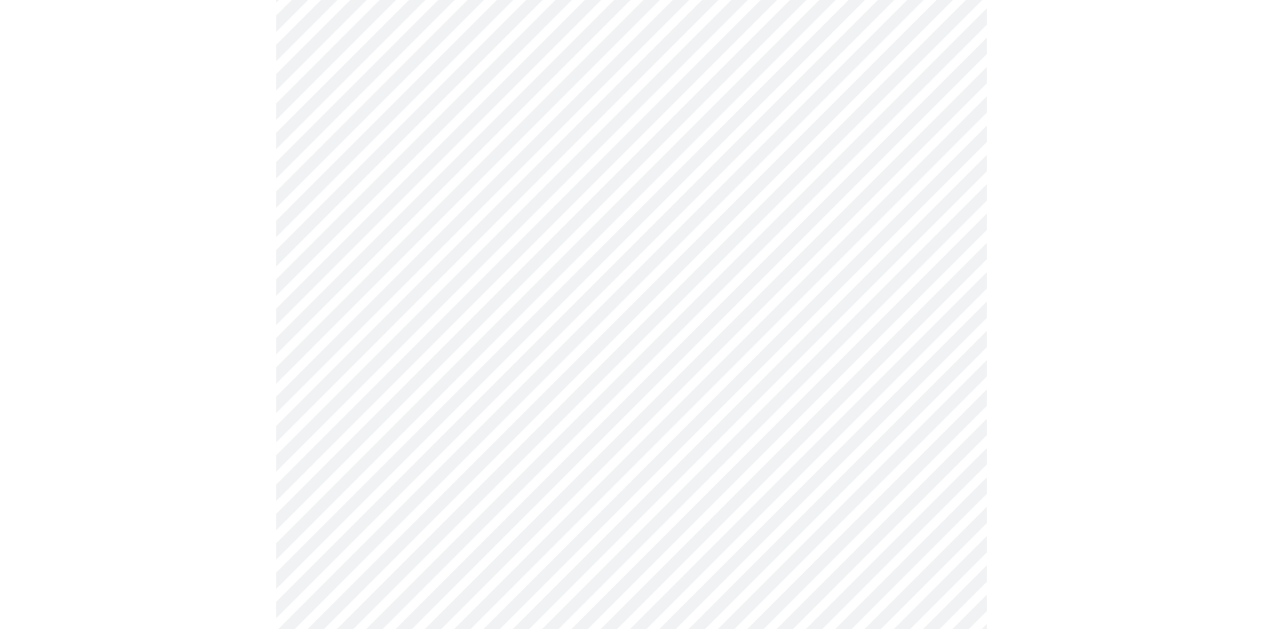
scroll to position [887, 0]
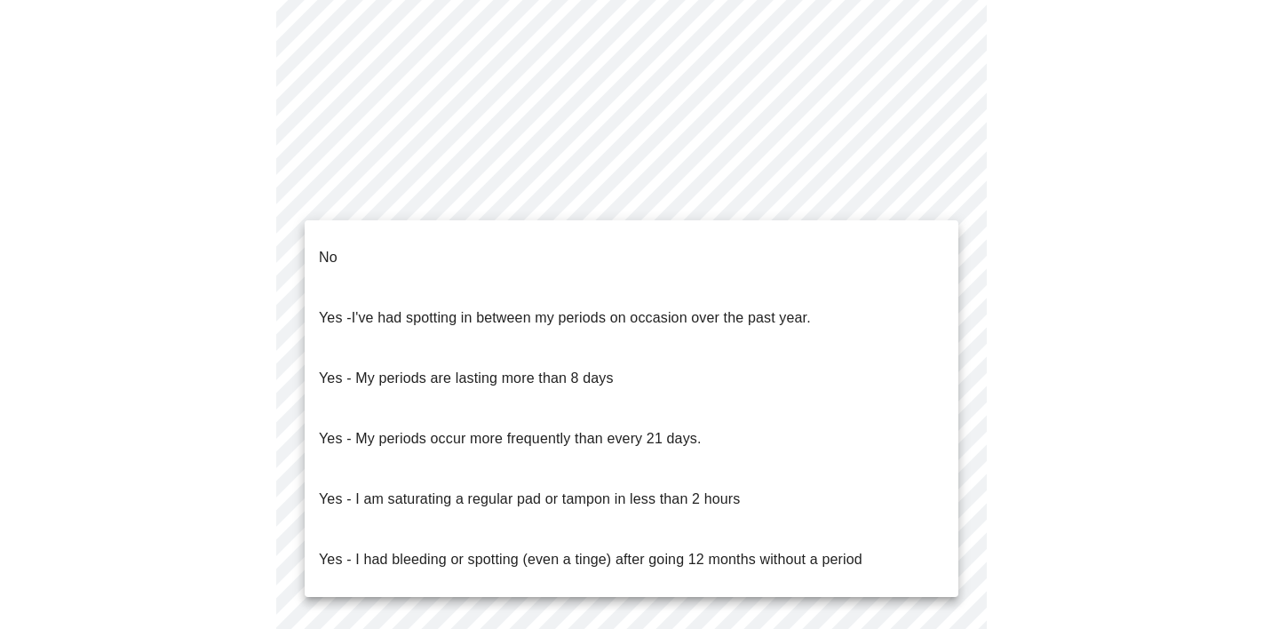
click at [778, 241] on li "No" at bounding box center [632, 257] width 654 height 60
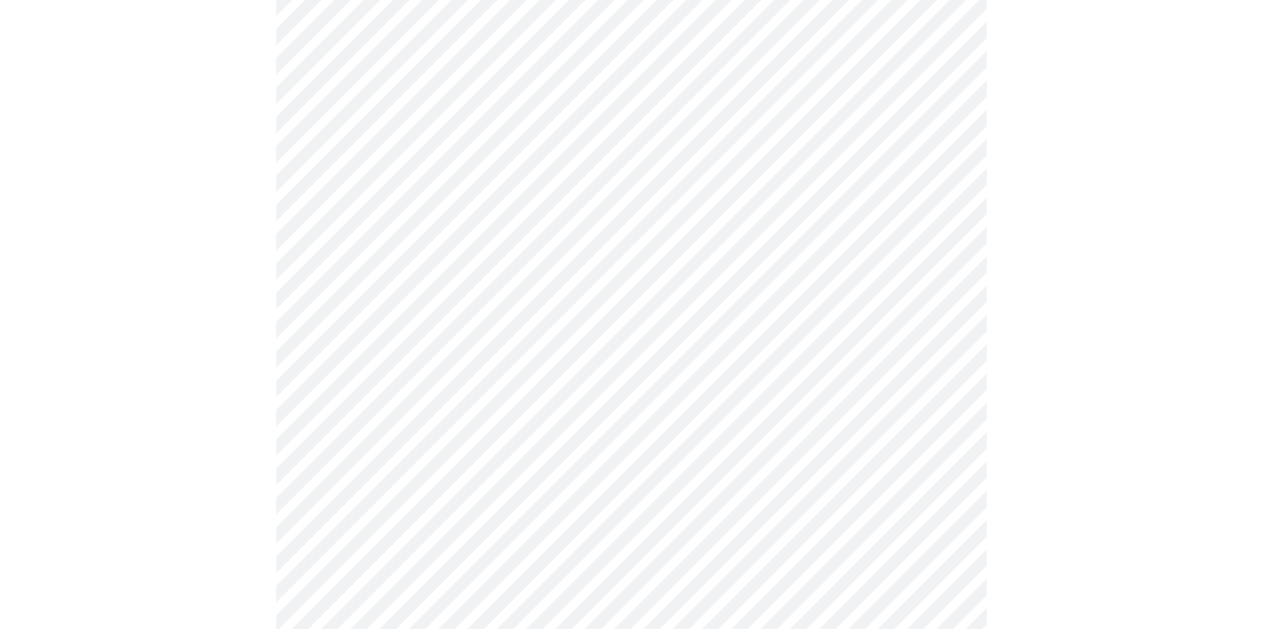
scroll to position [1061, 0]
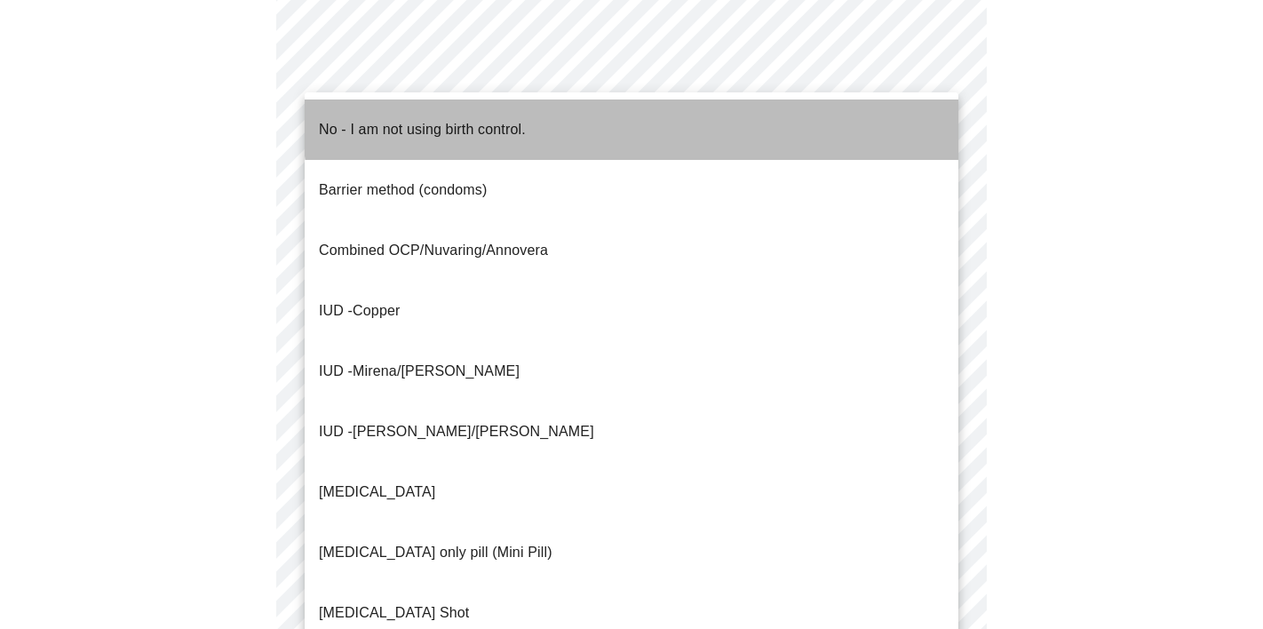
click at [736, 116] on li "No - I am not using birth control." at bounding box center [632, 129] width 654 height 60
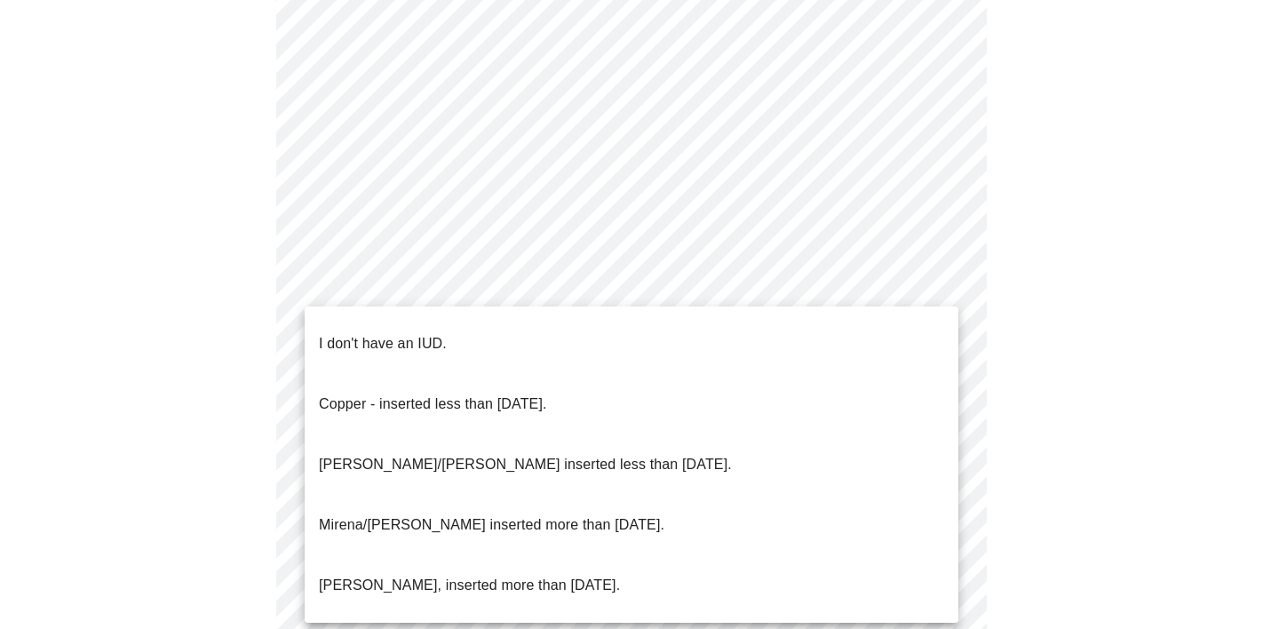
click at [632, 337] on li "I don't have an IUD." at bounding box center [632, 344] width 654 height 60
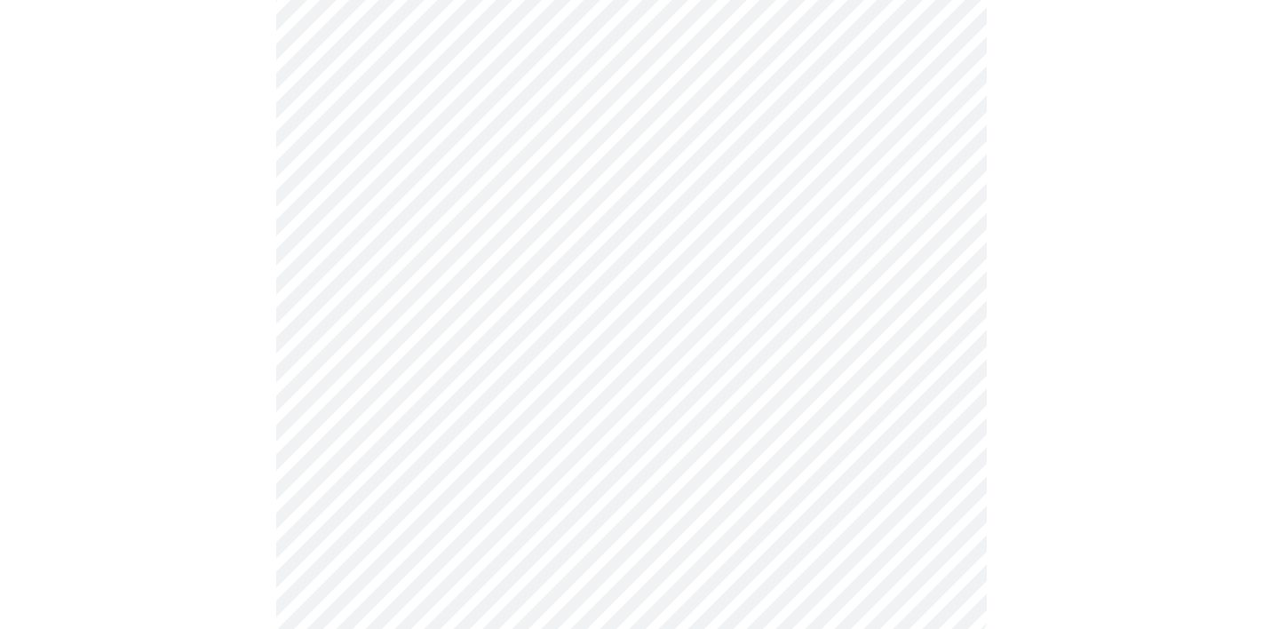
scroll to position [1093, 0]
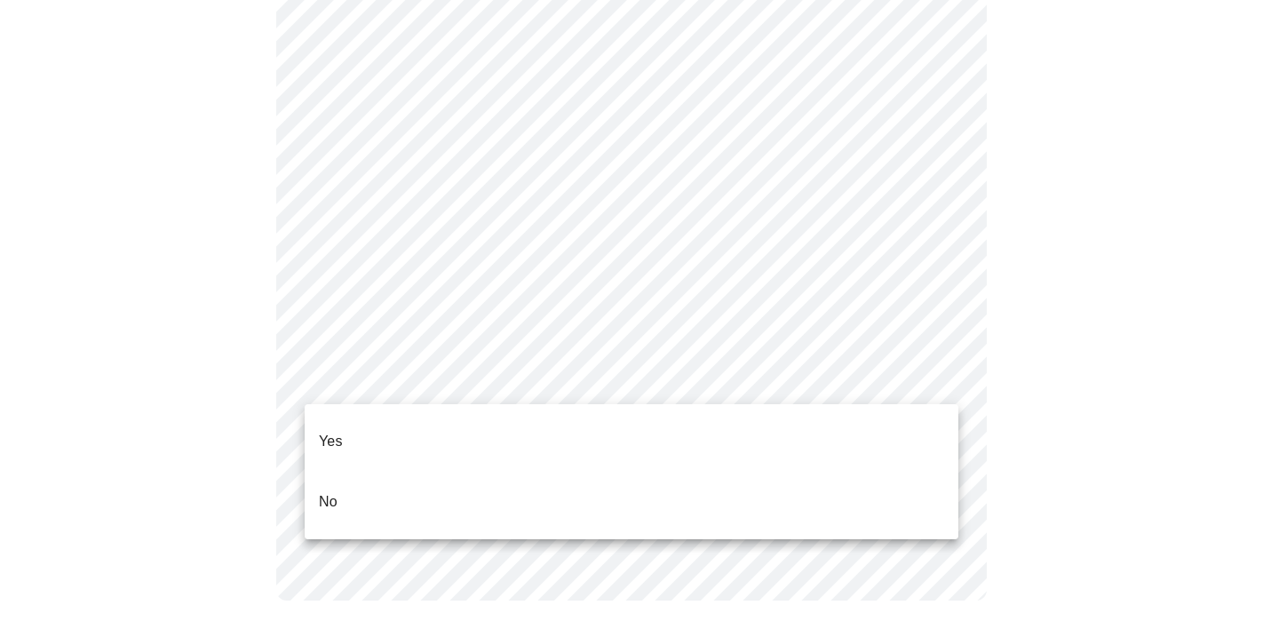
drag, startPoint x: 603, startPoint y: 404, endPoint x: 598, endPoint y: 433, distance: 29.8
click at [598, 434] on ul "Yes No" at bounding box center [632, 471] width 654 height 135
click at [598, 433] on li "Yes" at bounding box center [632, 441] width 654 height 60
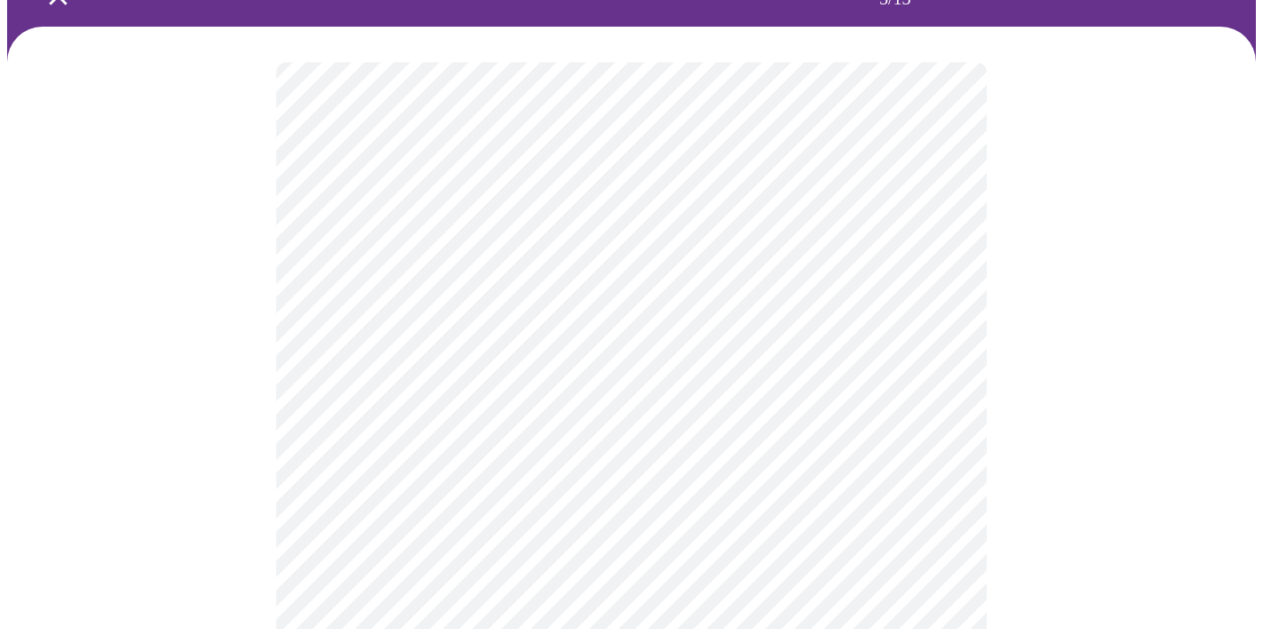
scroll to position [106, 0]
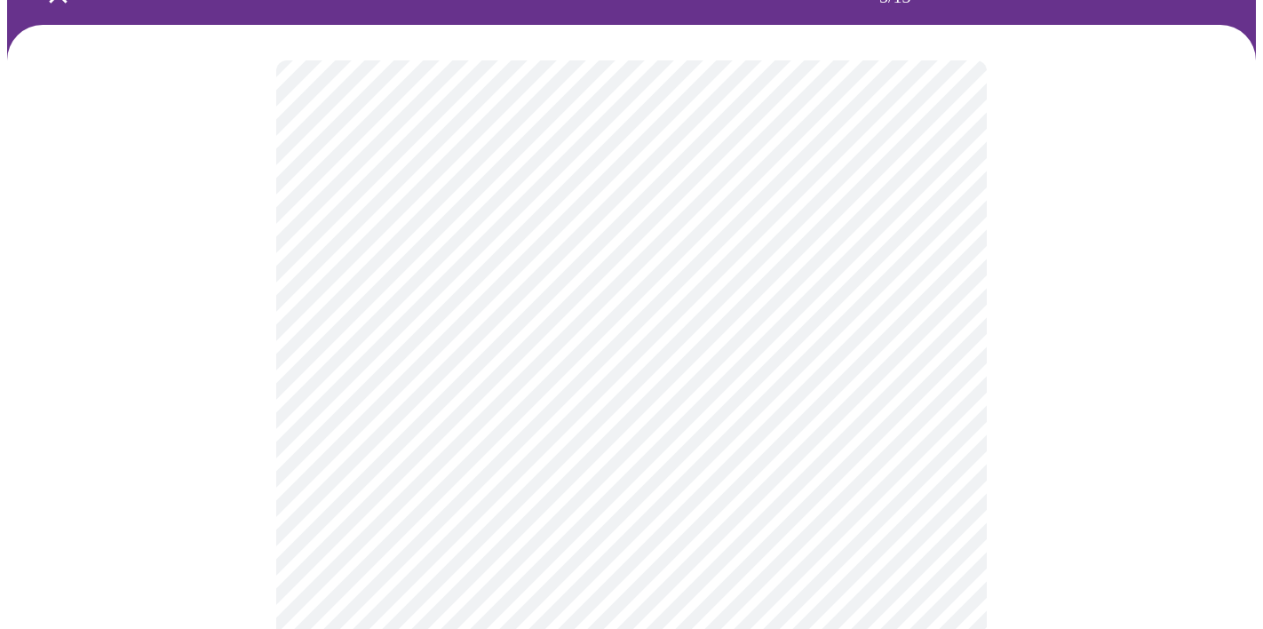
click at [755, 356] on body "MyMenopauseRx Appointments Messaging Labs 1 Uploads Medications Community Refer…" at bounding box center [631, 557] width 1249 height 1313
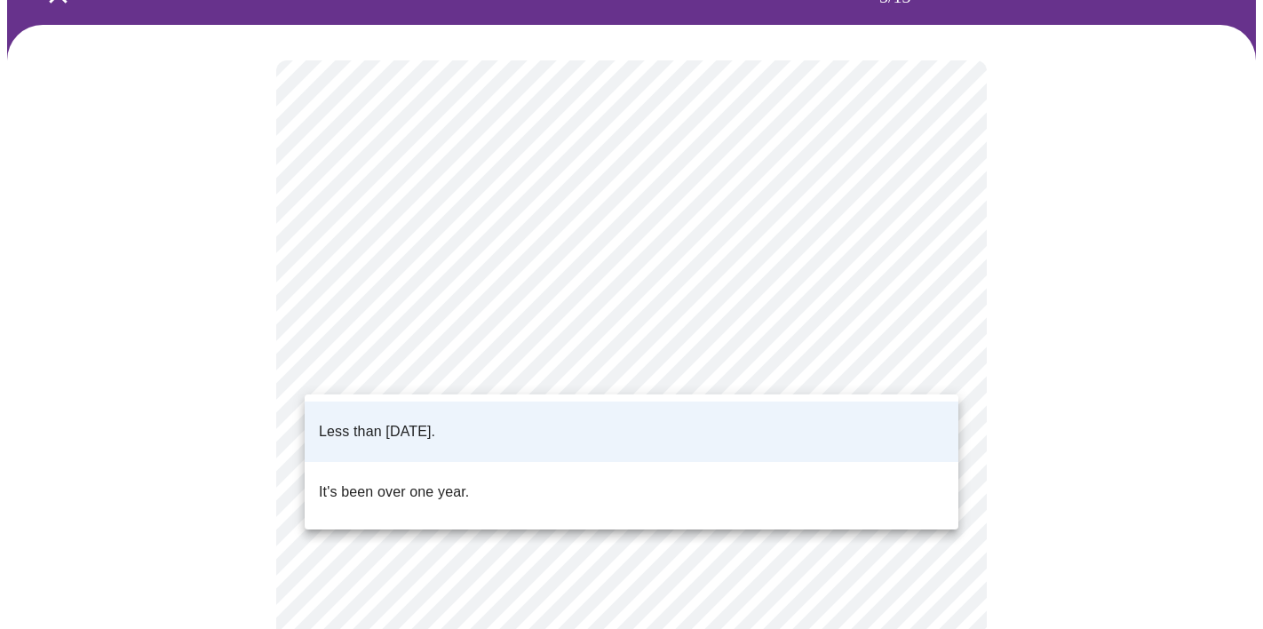
click at [667, 407] on li "Less than one year ago." at bounding box center [632, 432] width 654 height 60
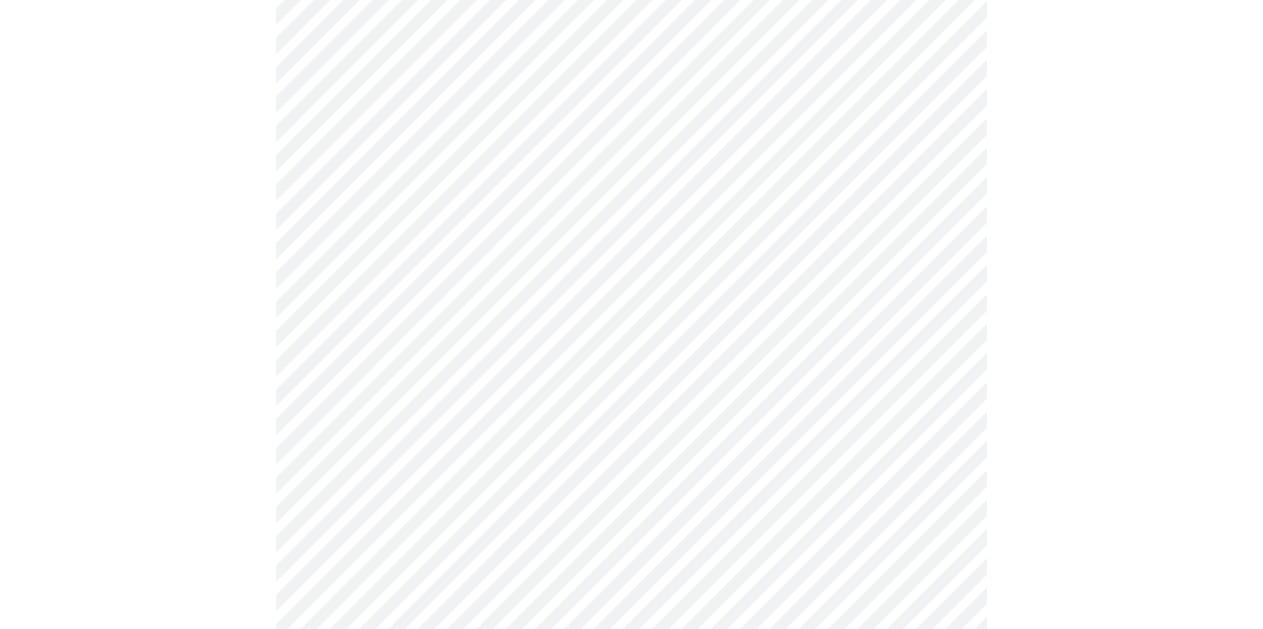
scroll to position [309, 0]
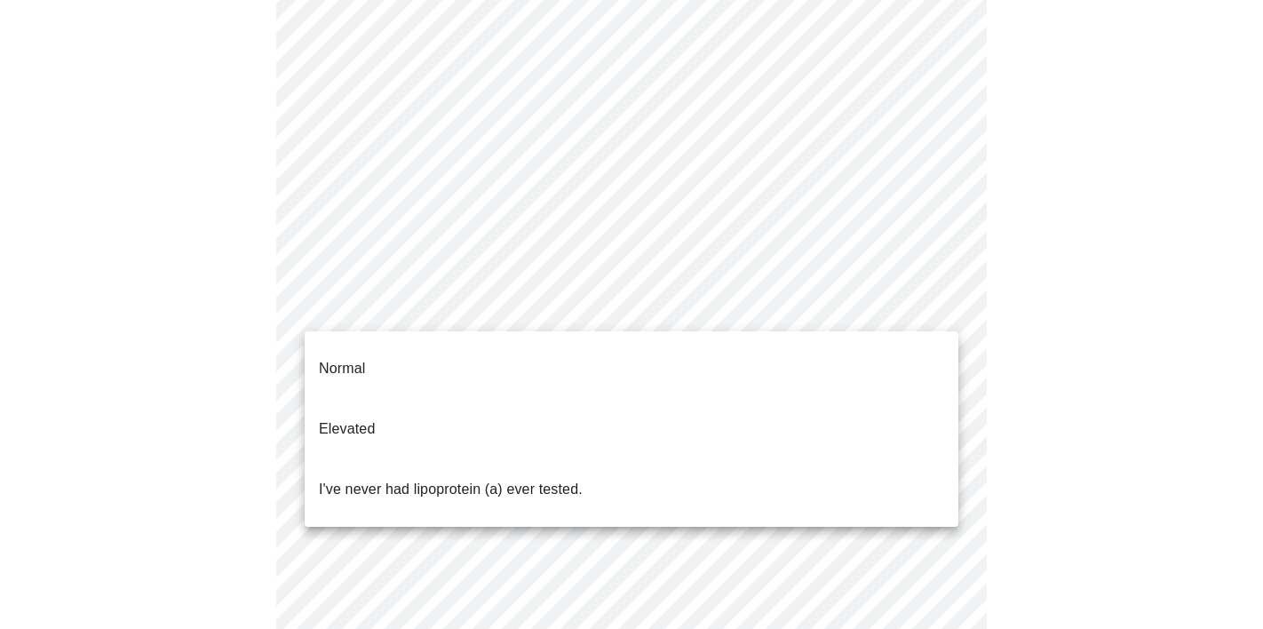
click at [715, 306] on body "MyMenopauseRx Appointments Messaging Labs 1 Uploads Medications Community Refer…" at bounding box center [631, 354] width 1249 height 1313
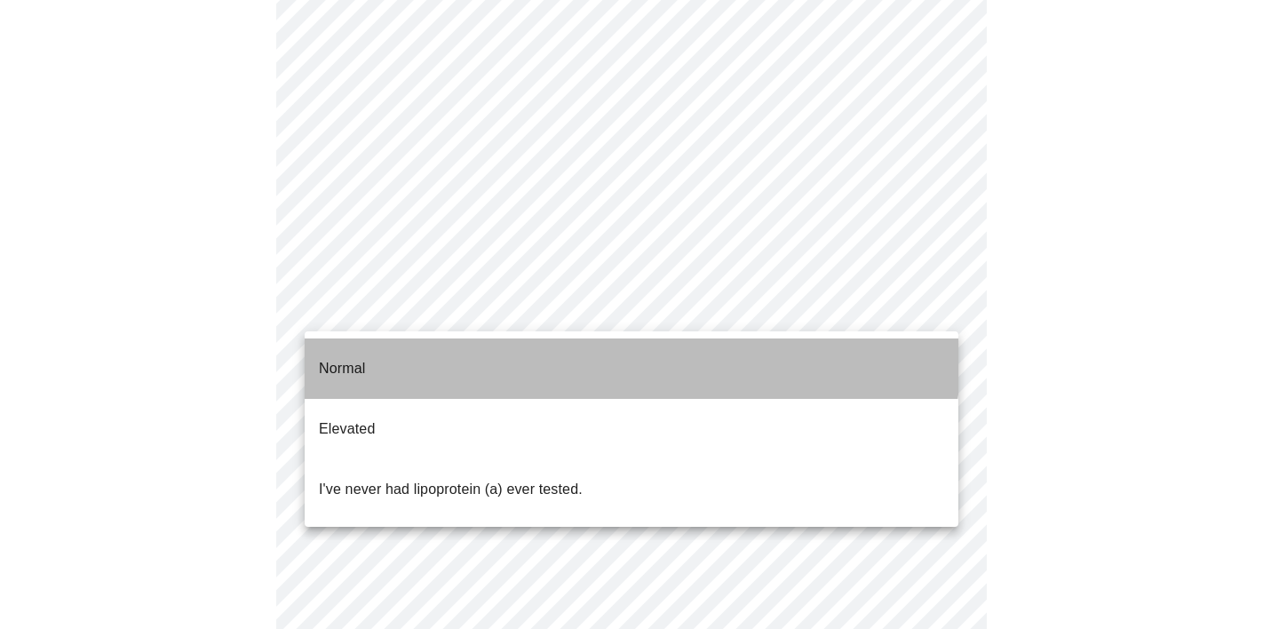
click at [545, 347] on li "Normal" at bounding box center [632, 368] width 654 height 60
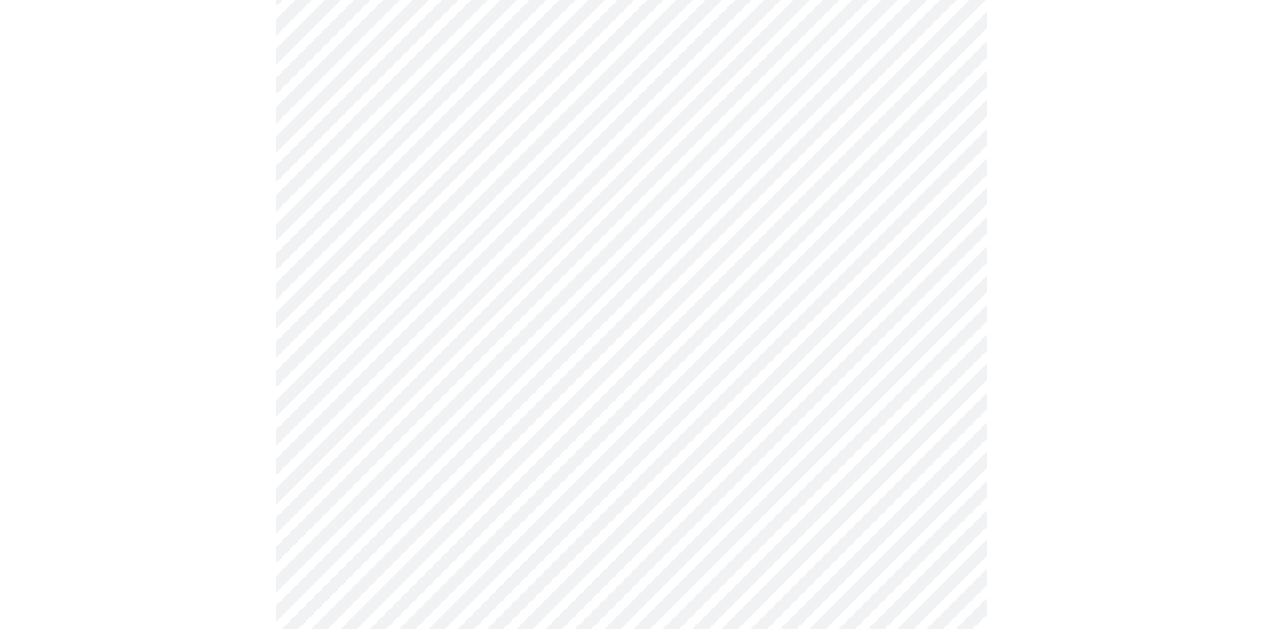
scroll to position [4644, 0]
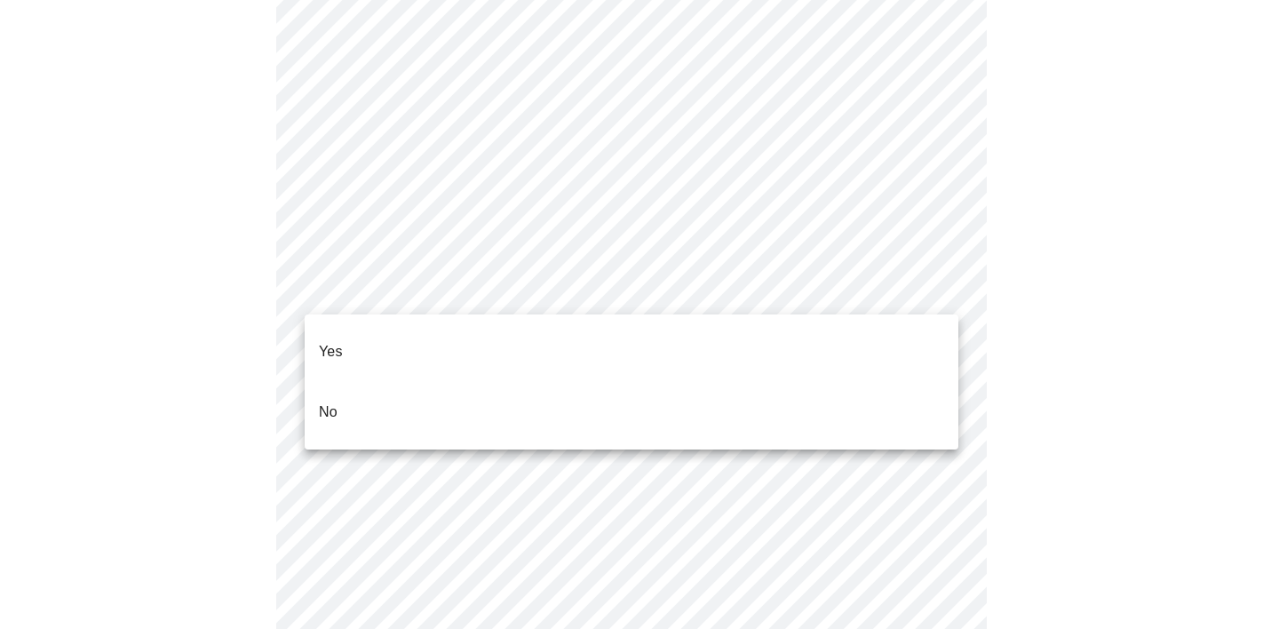
click at [717, 386] on li "No" at bounding box center [632, 412] width 654 height 60
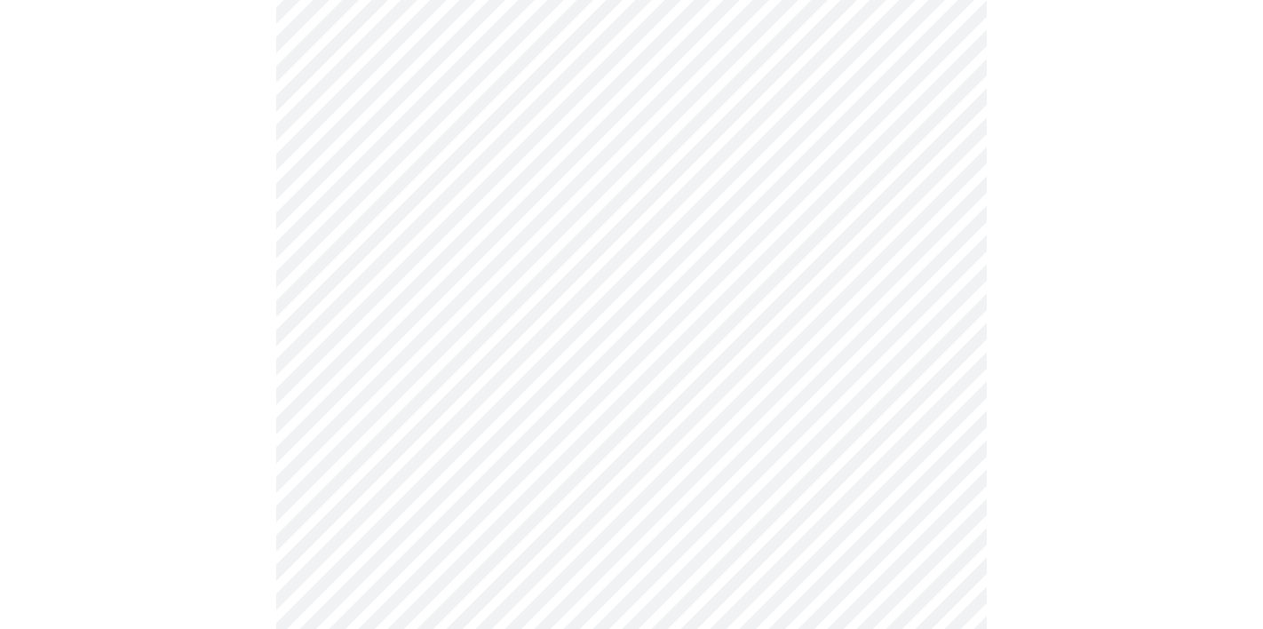
scroll to position [4798, 0]
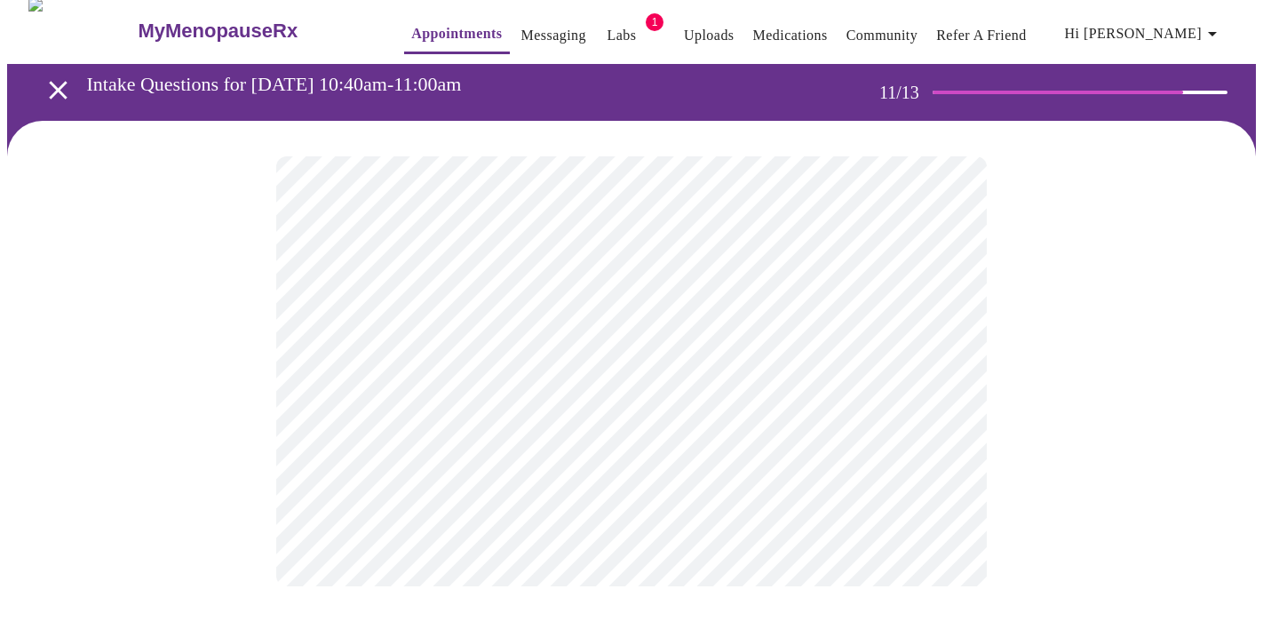
scroll to position [0, 0]
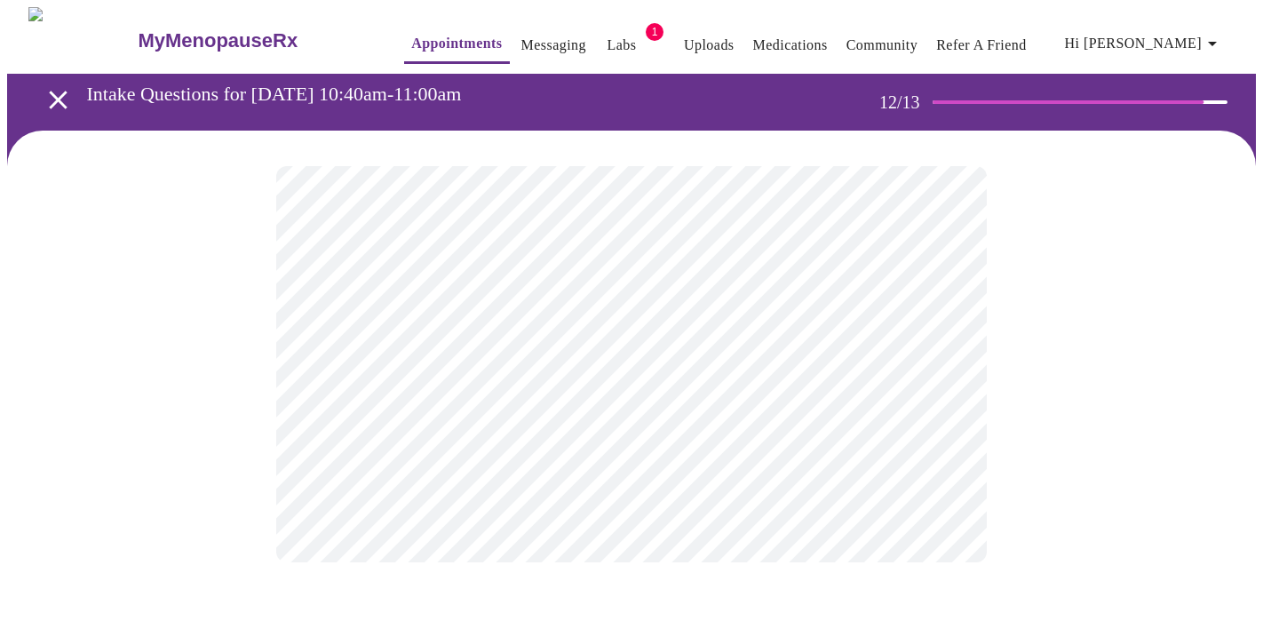
click at [819, 373] on body "MyMenopauseRx Appointments Messaging Labs 1 Uploads Medications Community Refer…" at bounding box center [631, 302] width 1249 height 591
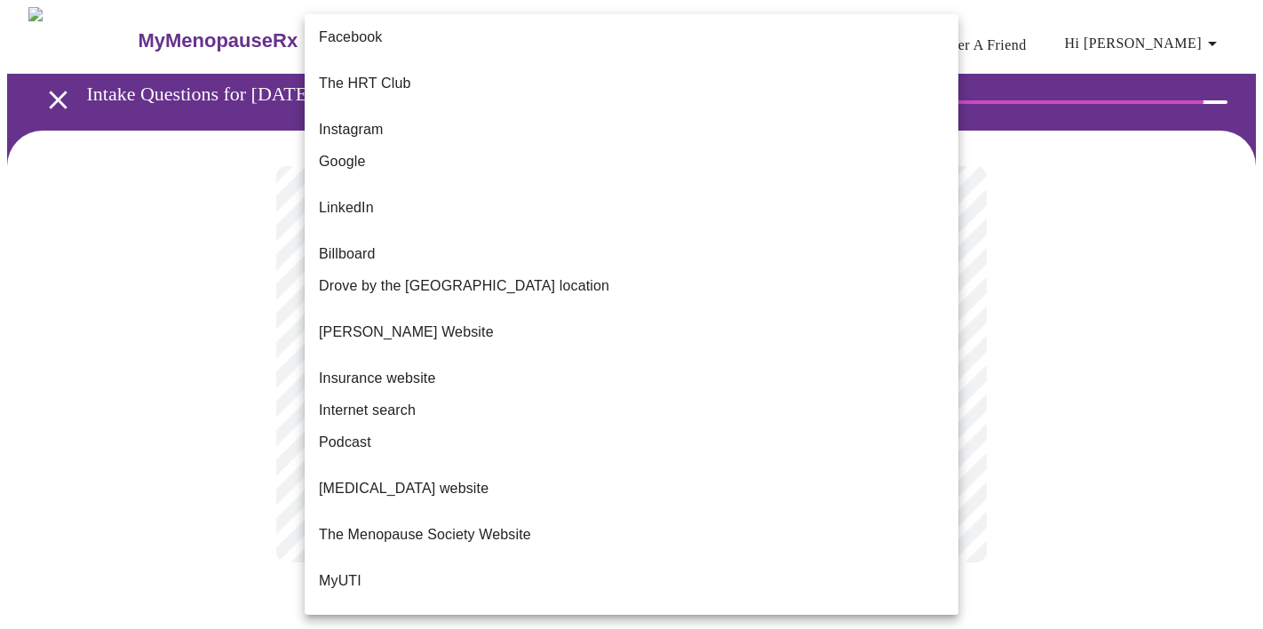
scroll to position [149, 0]
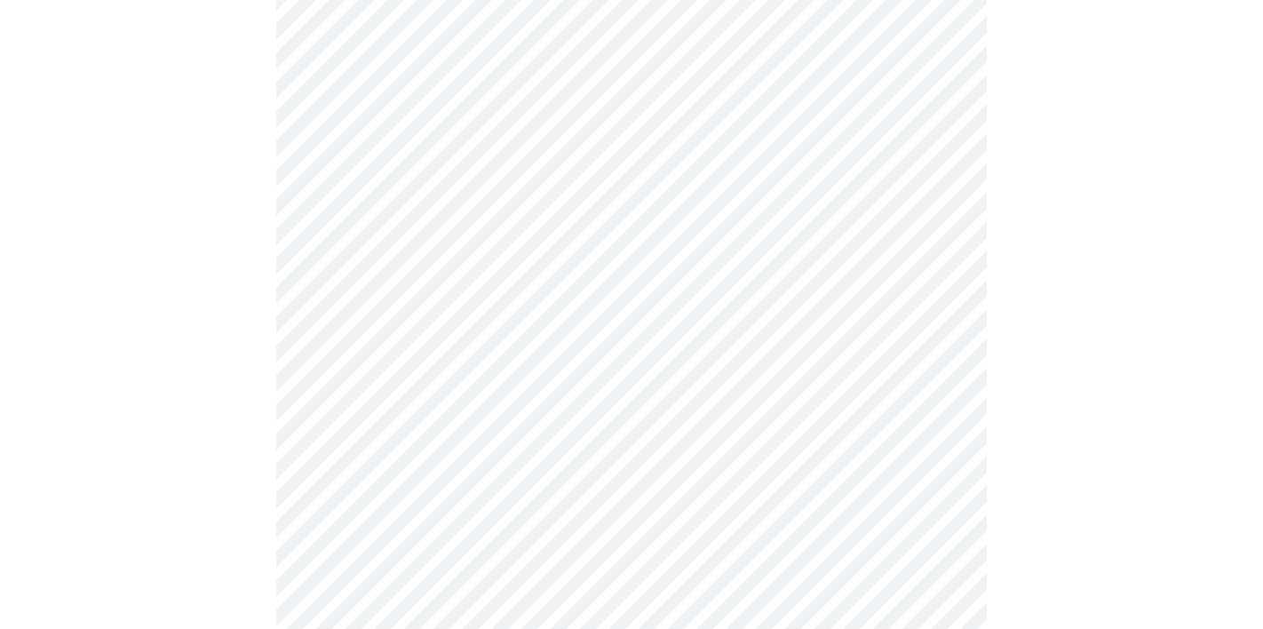
scroll to position [798, 0]
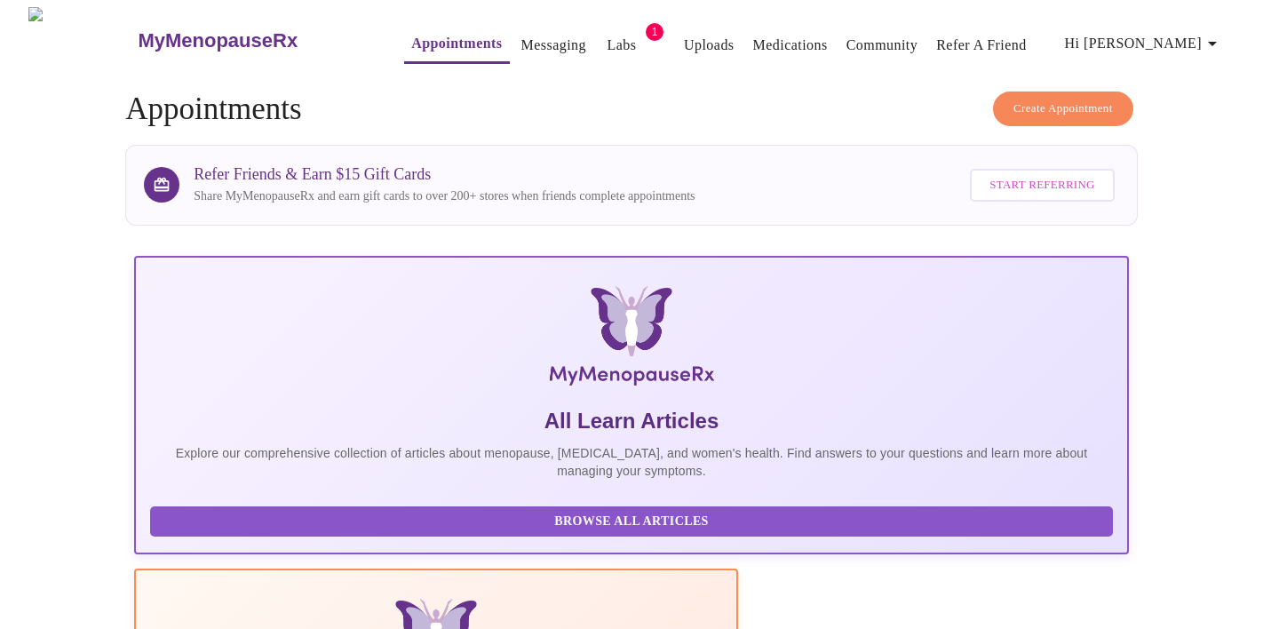
click at [601, 40] on span "Labs" at bounding box center [622, 45] width 43 height 25
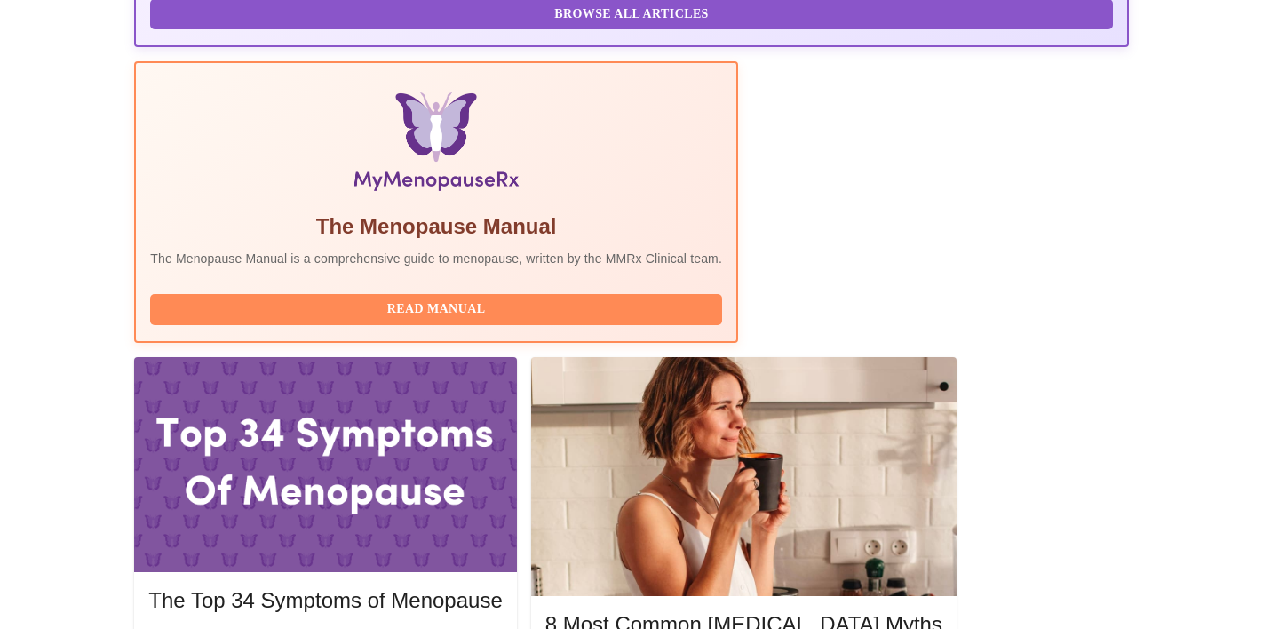
scroll to position [508, 0]
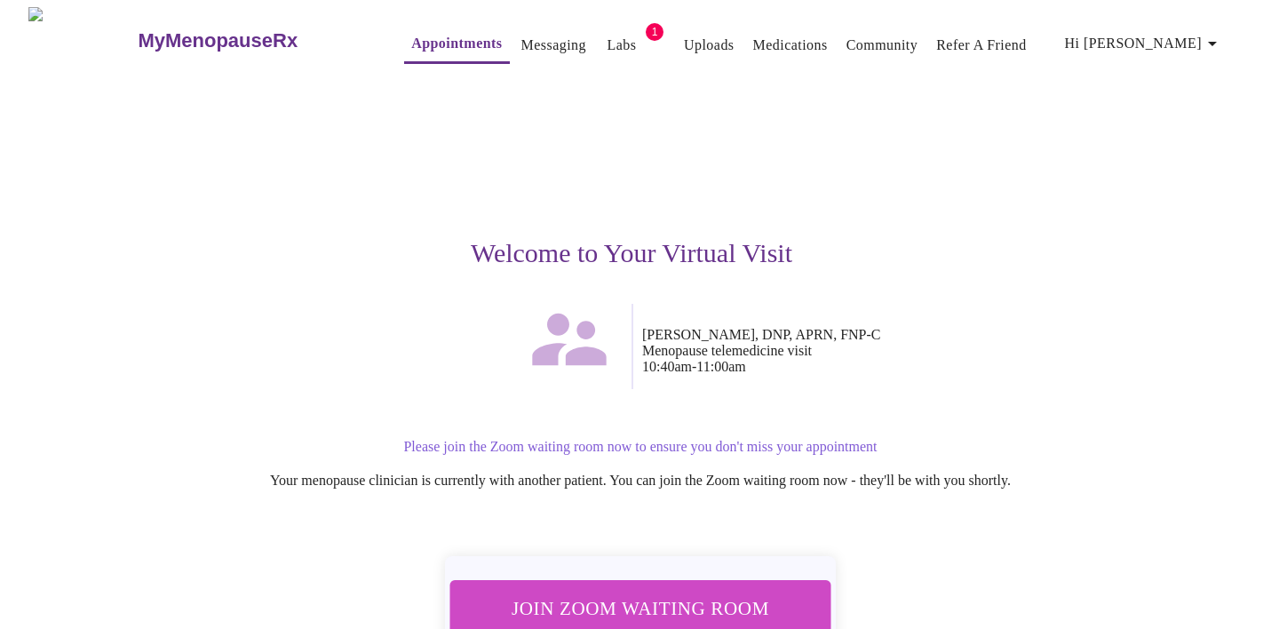
scroll to position [113, 0]
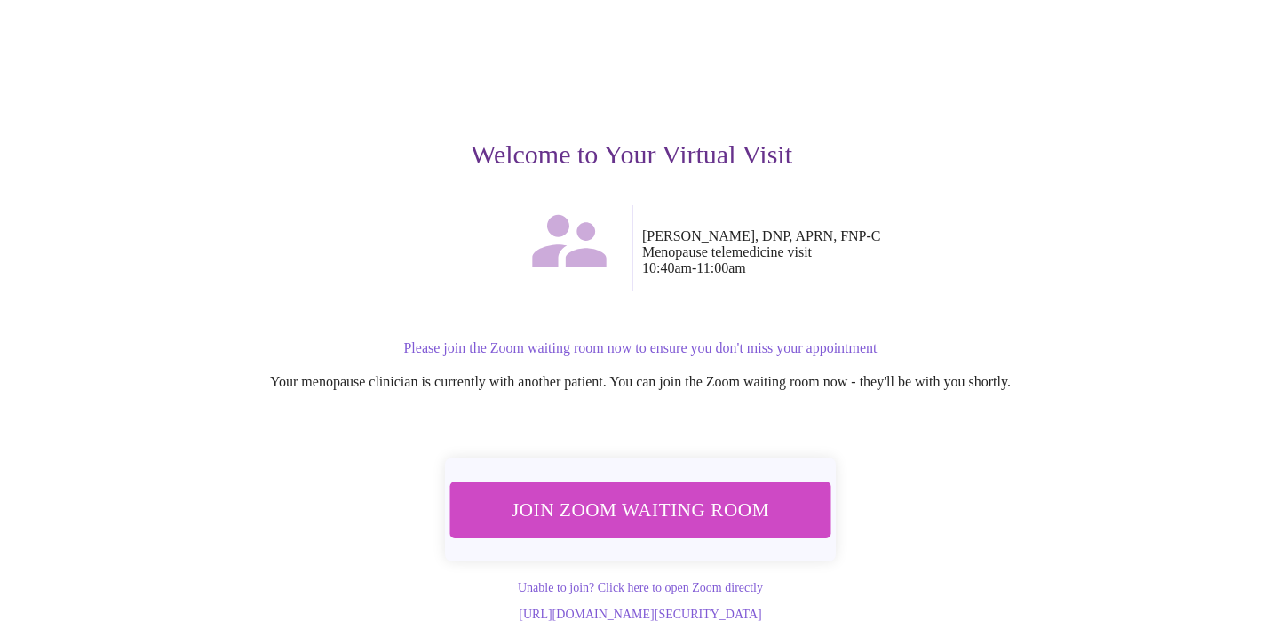
click at [717, 492] on span "Join Zoom Waiting Room" at bounding box center [640, 509] width 351 height 35
